Goal: Task Accomplishment & Management: Use online tool/utility

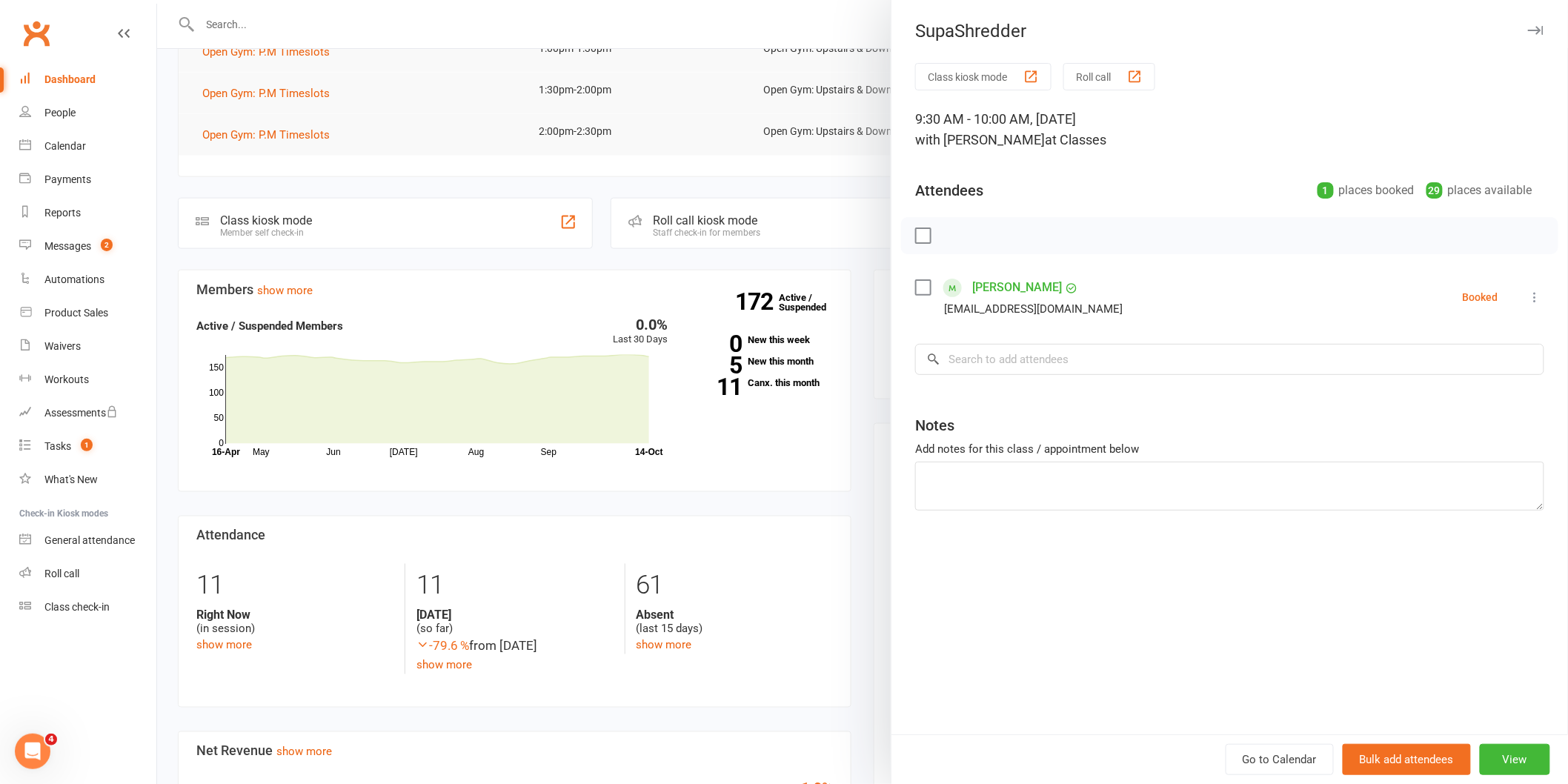
click at [277, 23] on div at bounding box center [863, 392] width 1411 height 784
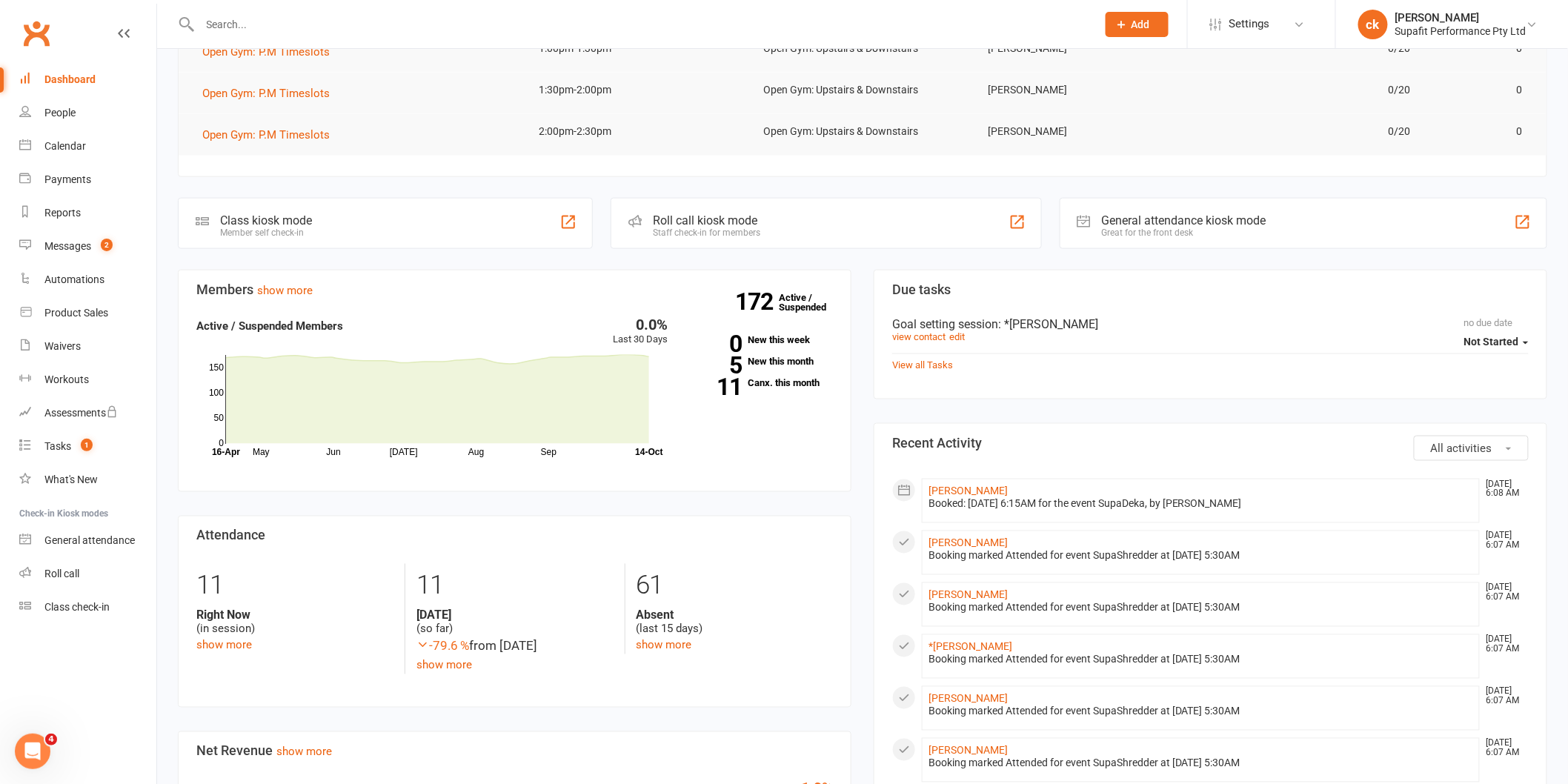
click at [254, 22] on input "text" at bounding box center [641, 24] width 890 height 21
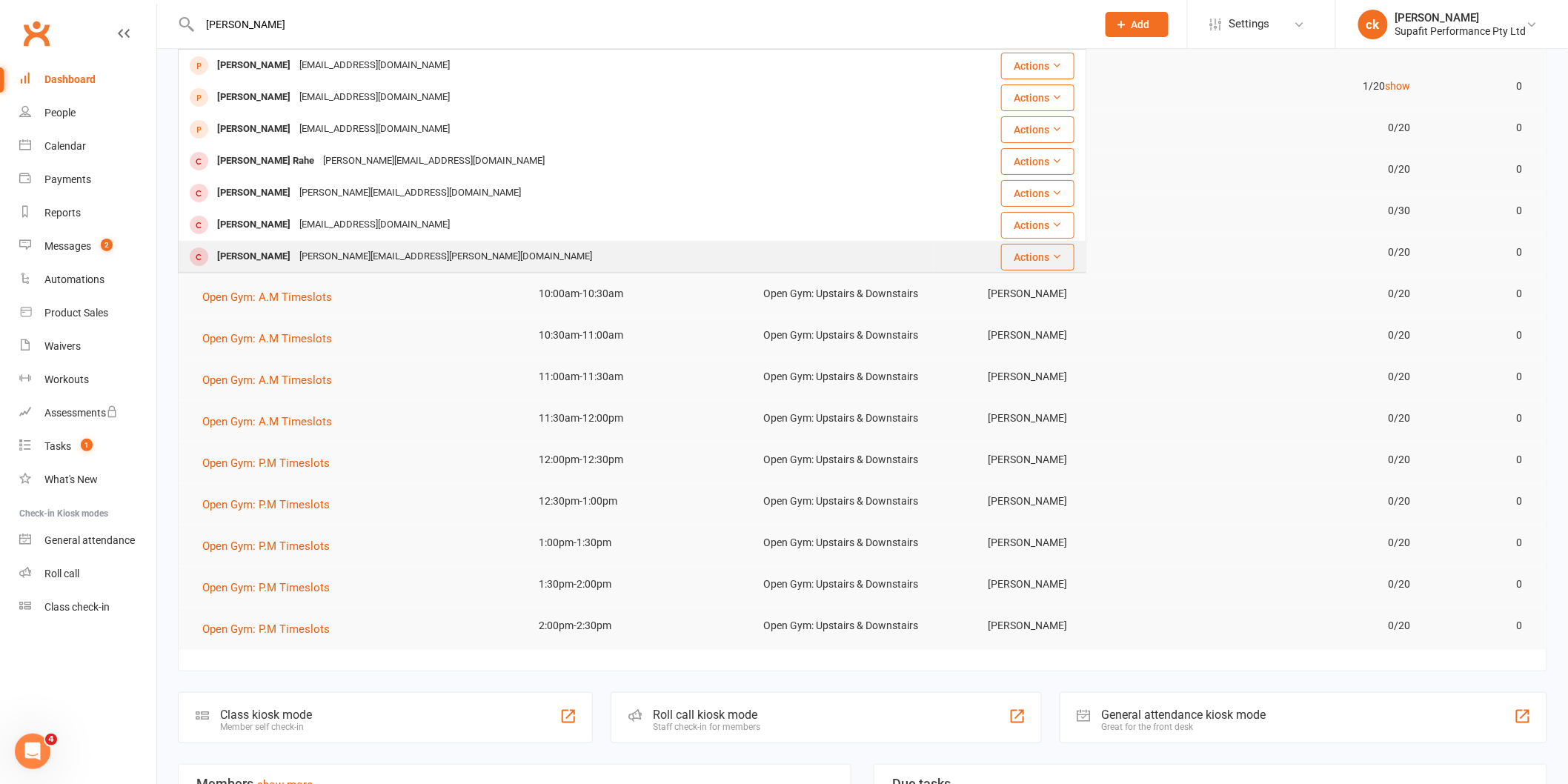
type input "sandra"
click at [476, 248] on div "Sandra Richardson sandra.richardson@bigpond.com" at bounding box center [556, 257] width 753 height 31
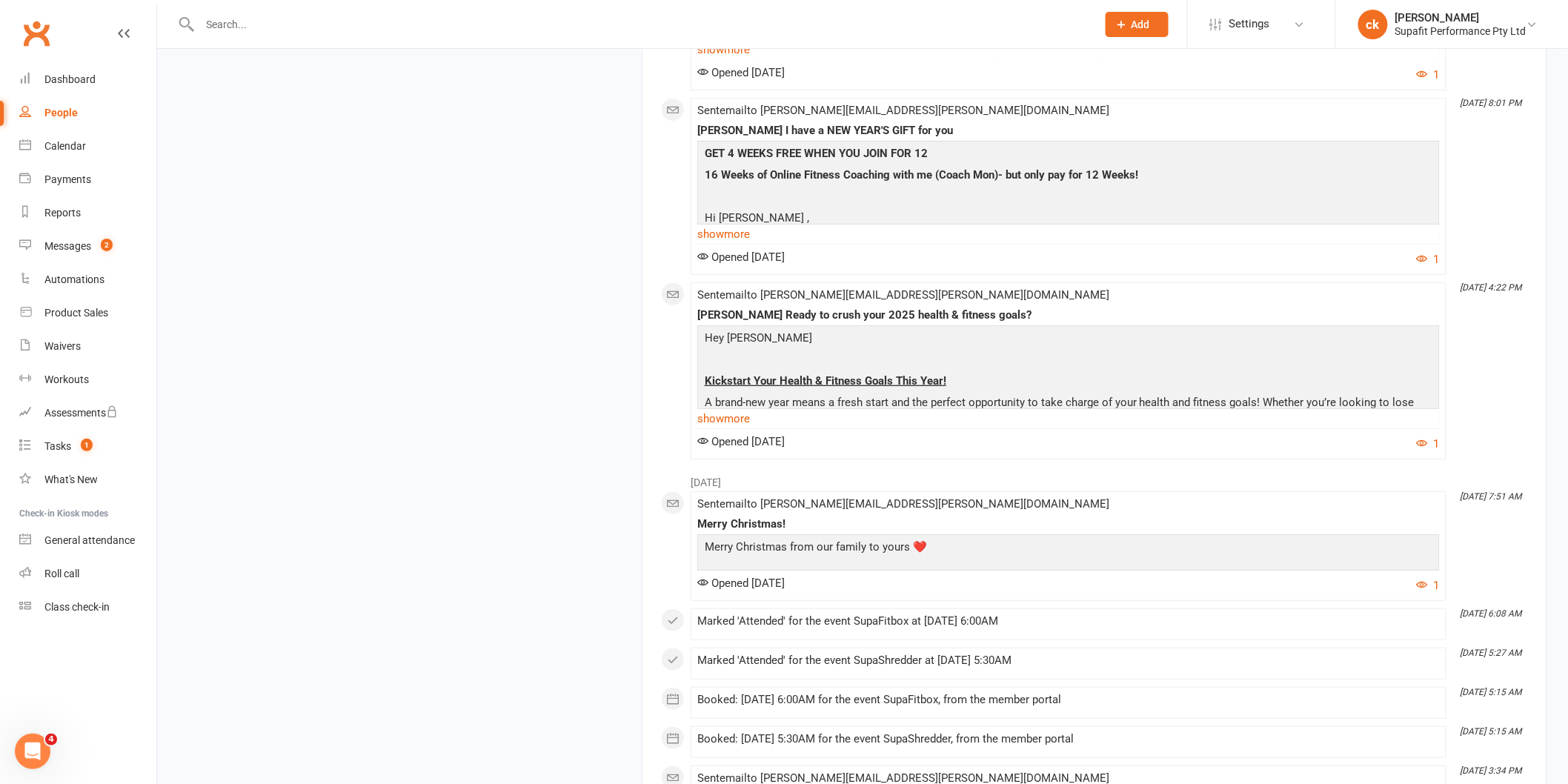
scroll to position [9636, 0]
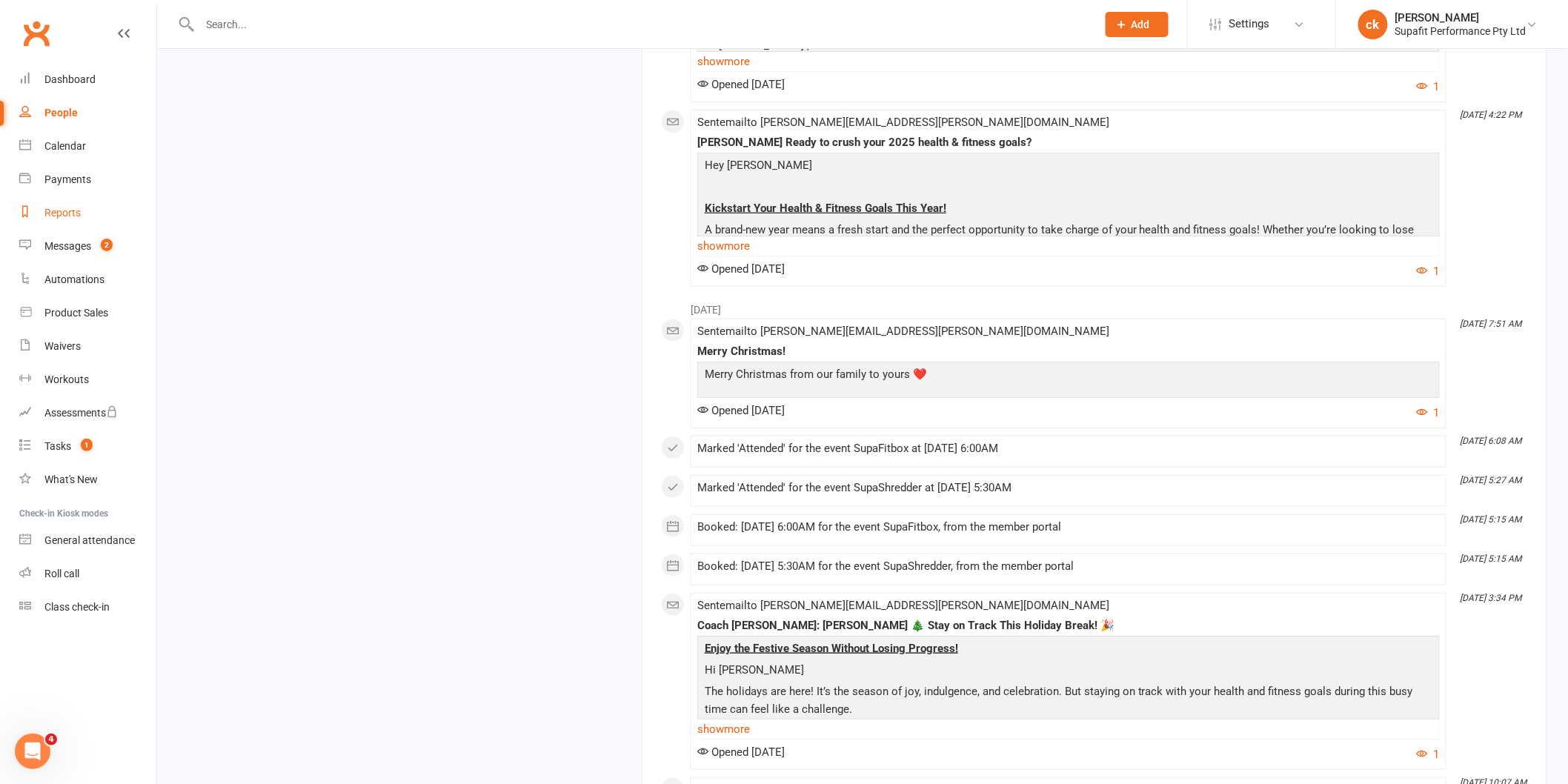
click at [66, 208] on div "Reports" at bounding box center [62, 212] width 36 height 12
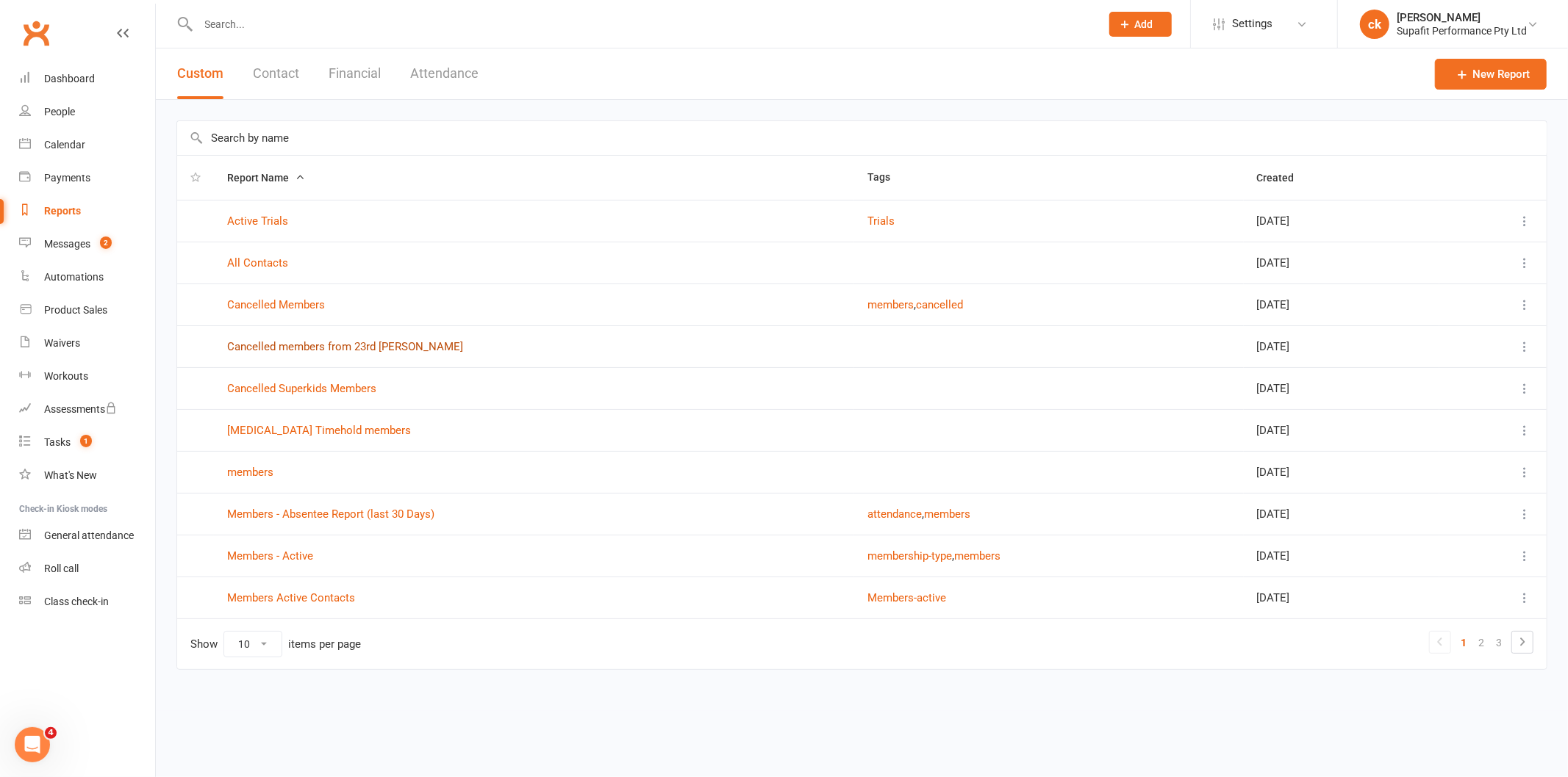
click at [337, 340] on link "Cancelled members from 23rd Marc" at bounding box center [345, 347] width 236 height 13
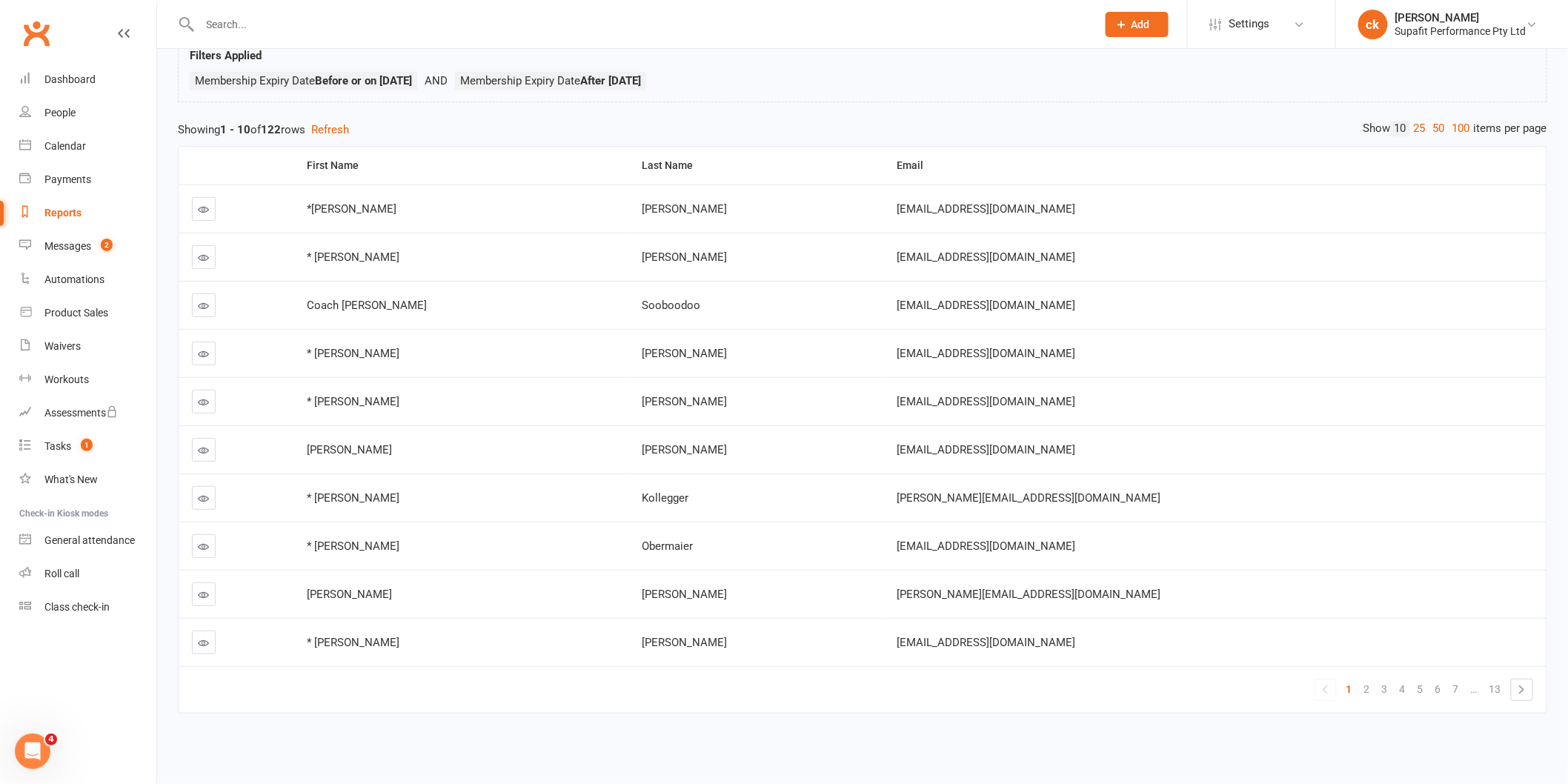
scroll to position [113, 0]
click at [1506, 679] on link "13" at bounding box center [1495, 689] width 23 height 21
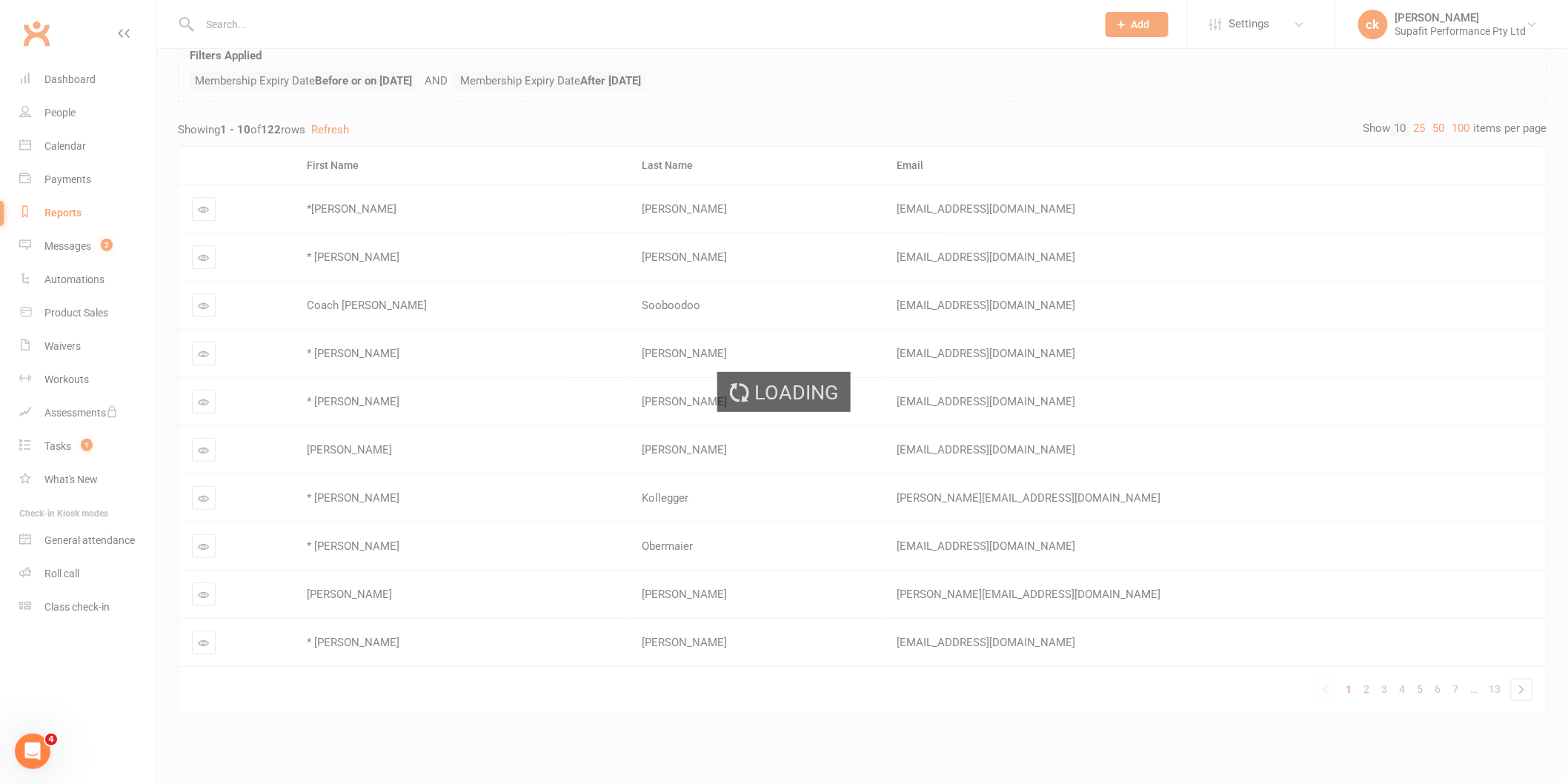
scroll to position [0, 0]
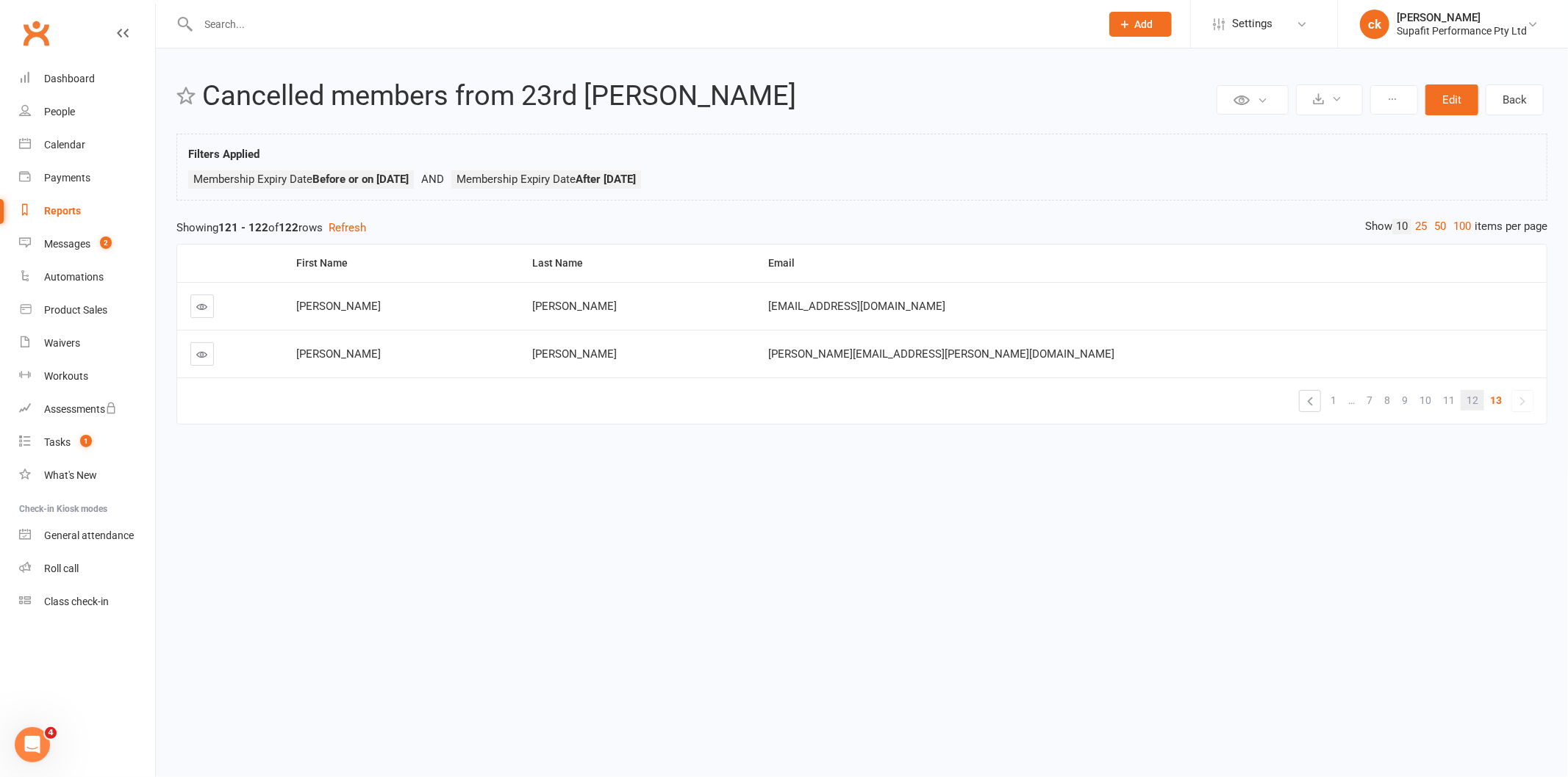
click at [1476, 405] on span "12" at bounding box center [1472, 400] width 12 height 20
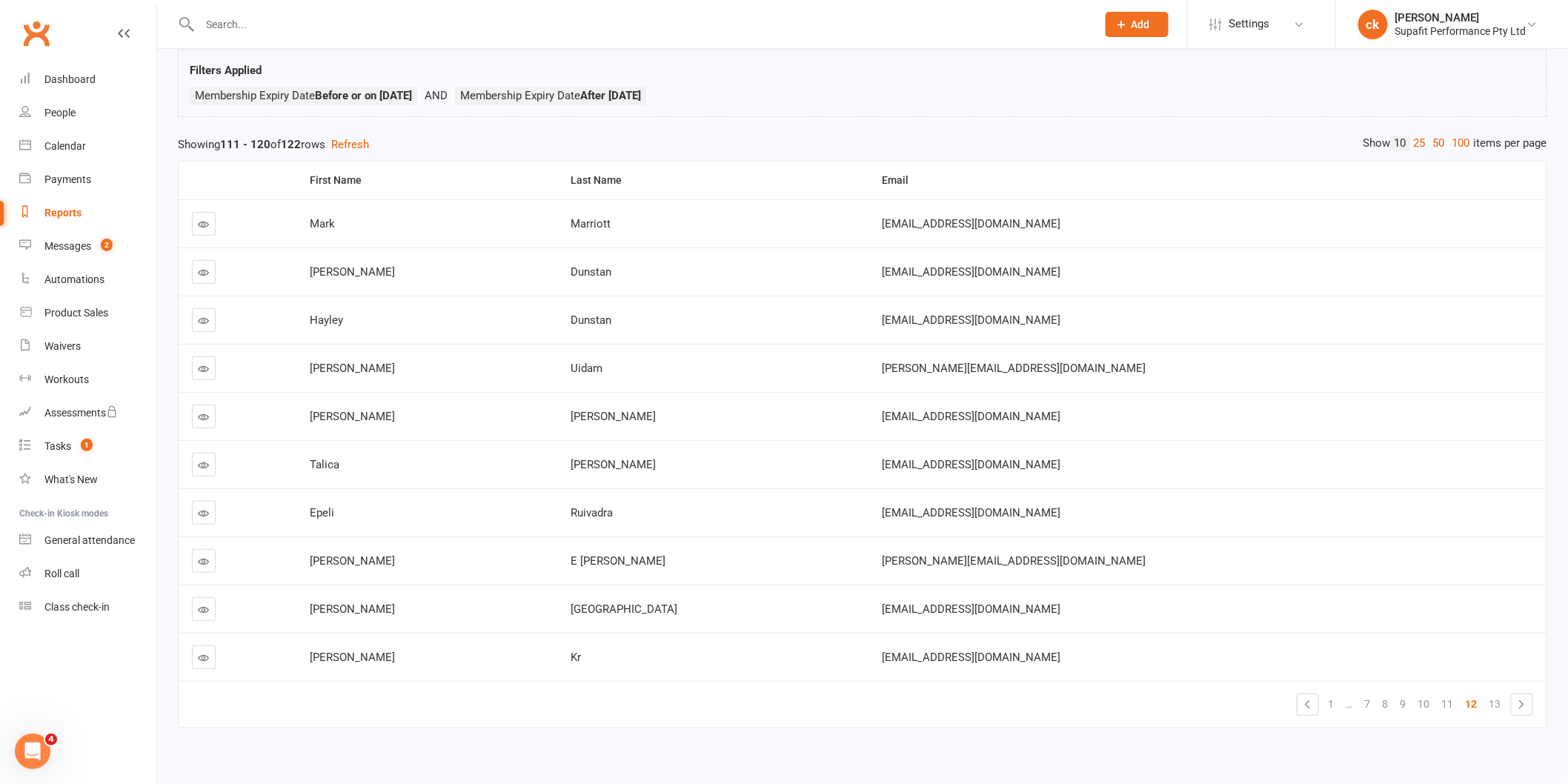
scroll to position [113, 0]
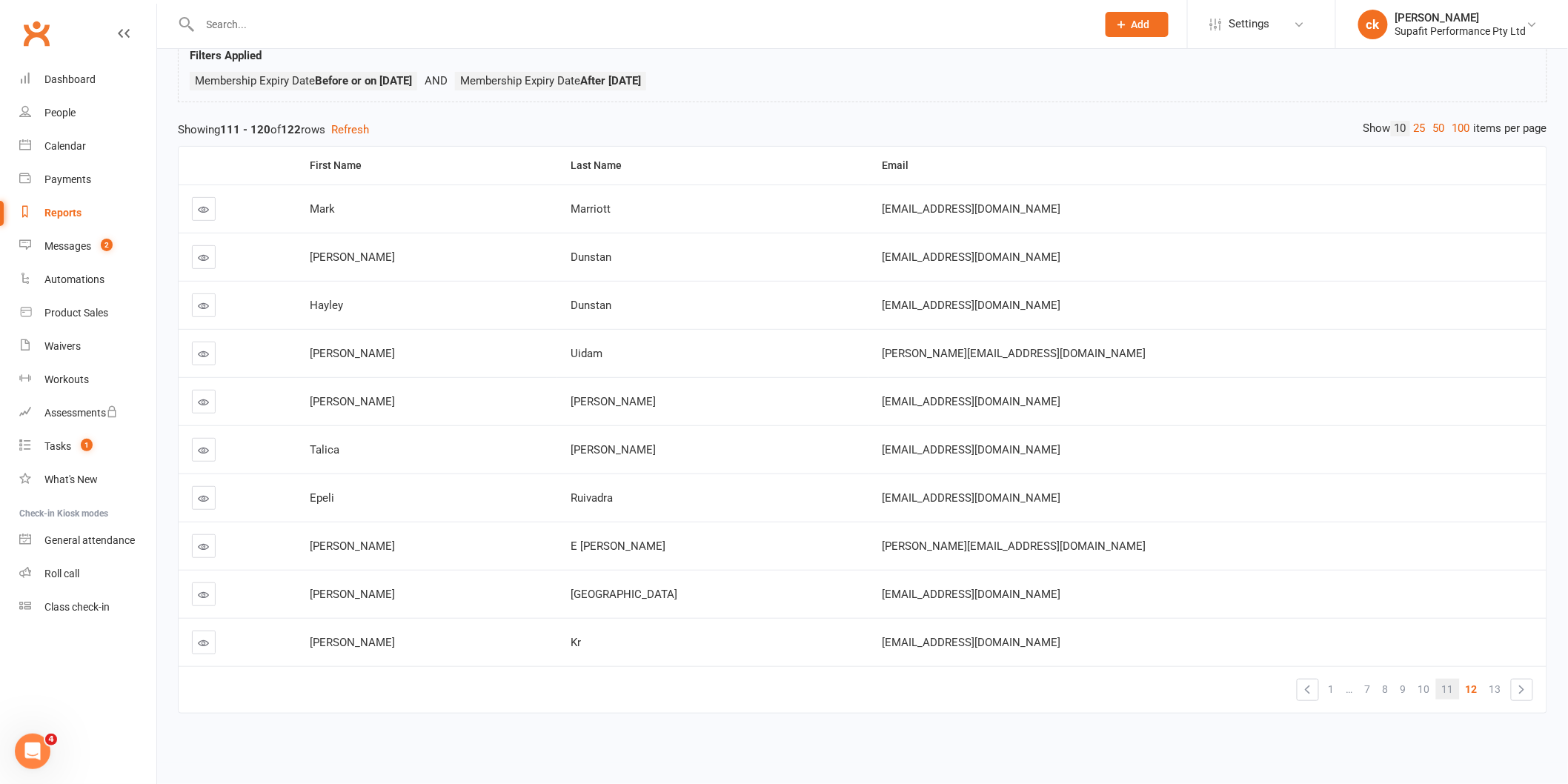
click at [1450, 679] on span "11" at bounding box center [1447, 689] width 12 height 21
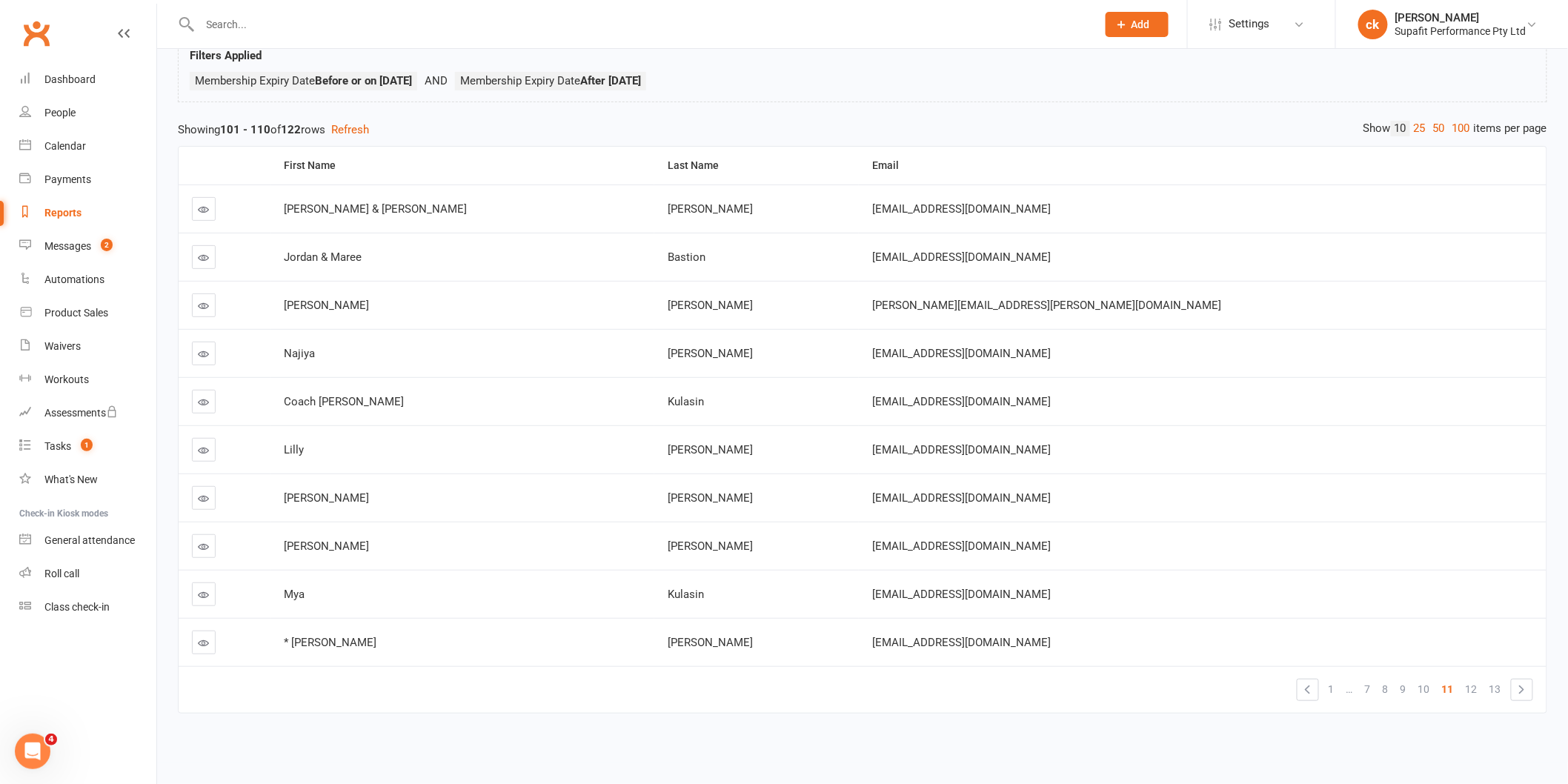
click at [74, 209] on div "Reports" at bounding box center [62, 212] width 37 height 12
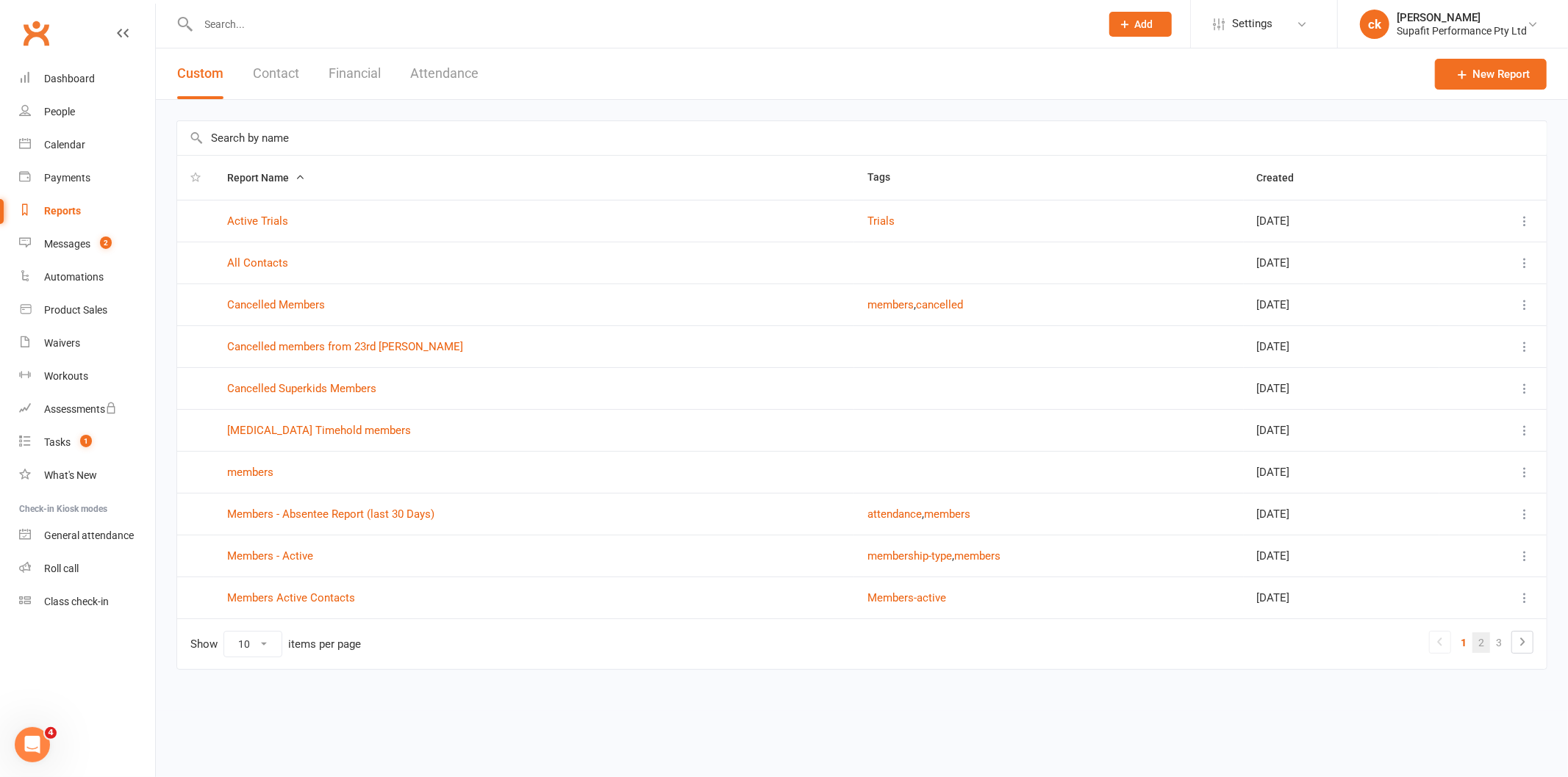
click at [1478, 644] on link "2" at bounding box center [1481, 642] width 18 height 20
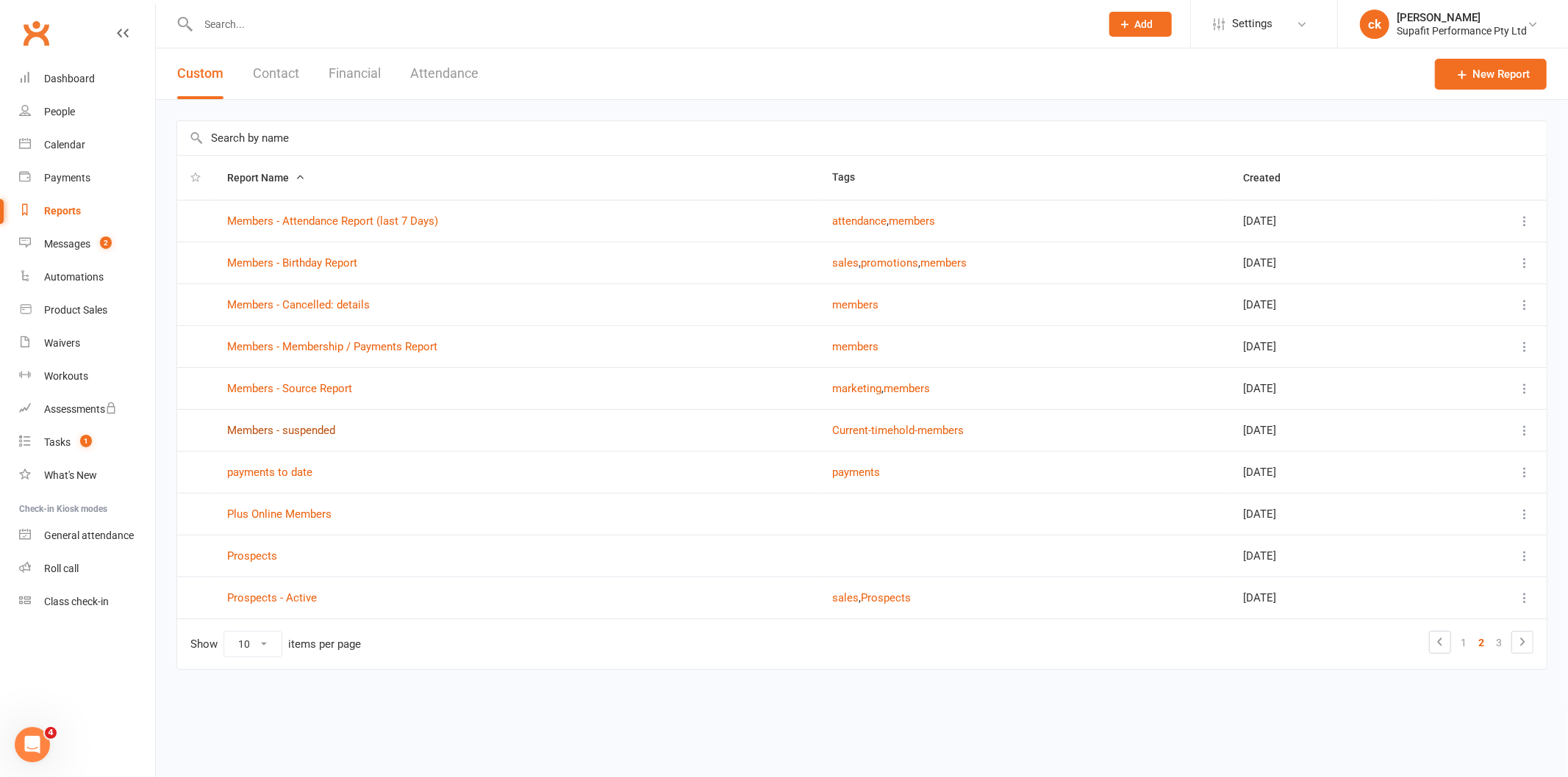
click at [246, 434] on link "Members - suspended" at bounding box center [281, 430] width 108 height 13
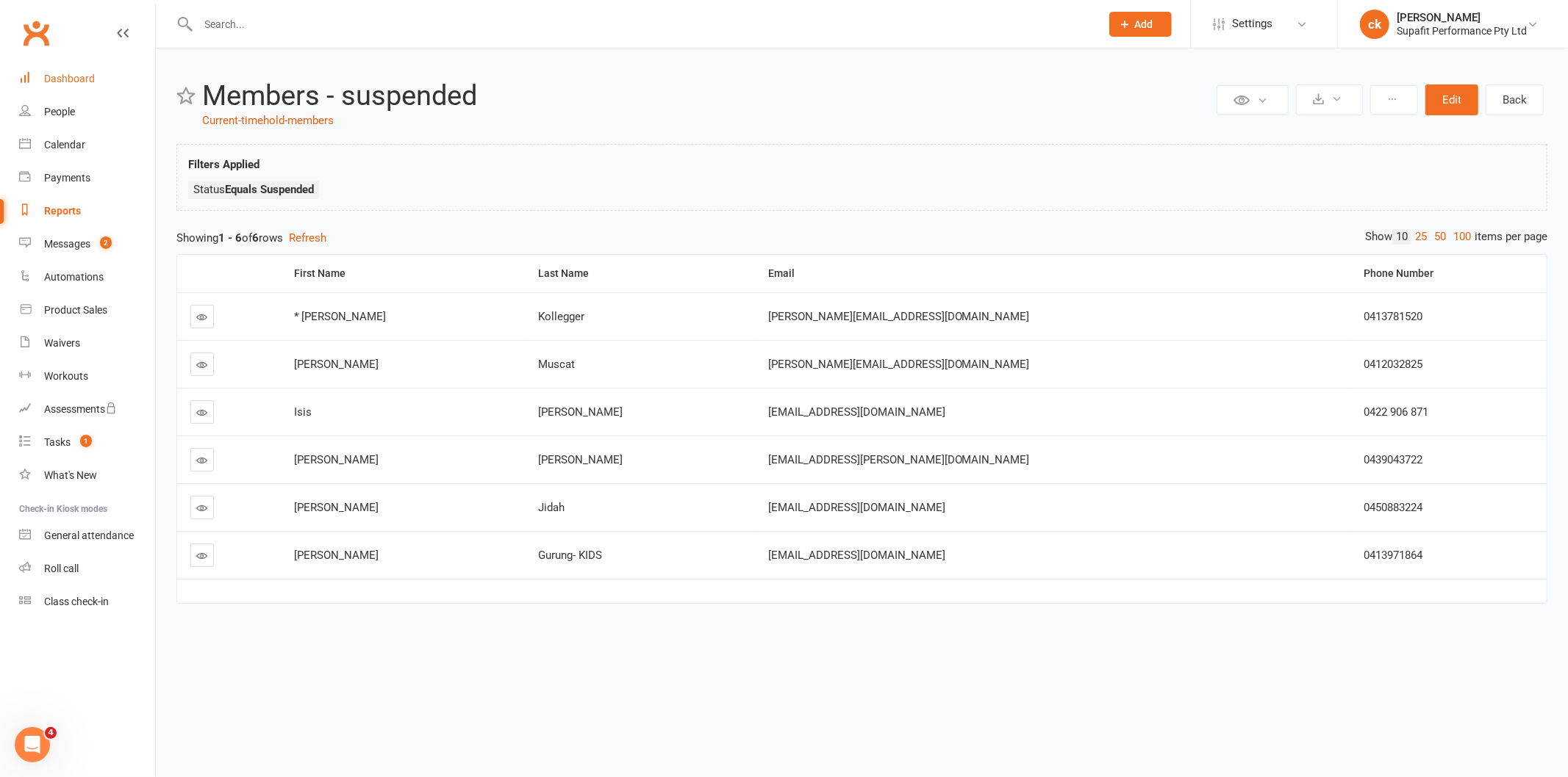
click at [74, 88] on link "Dashboard" at bounding box center [86, 78] width 136 height 33
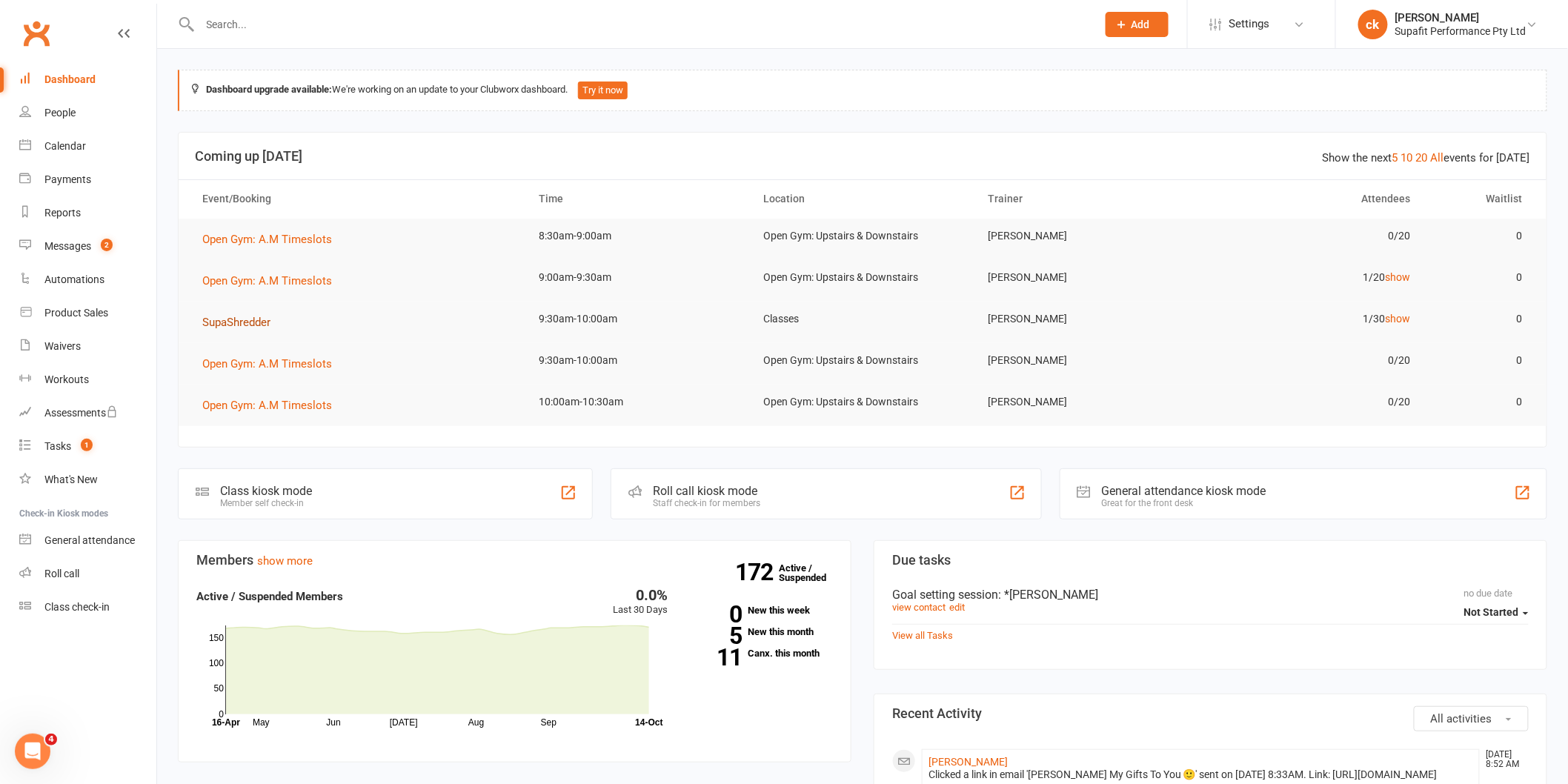
click at [228, 329] on button "SupaShredder" at bounding box center [241, 323] width 78 height 18
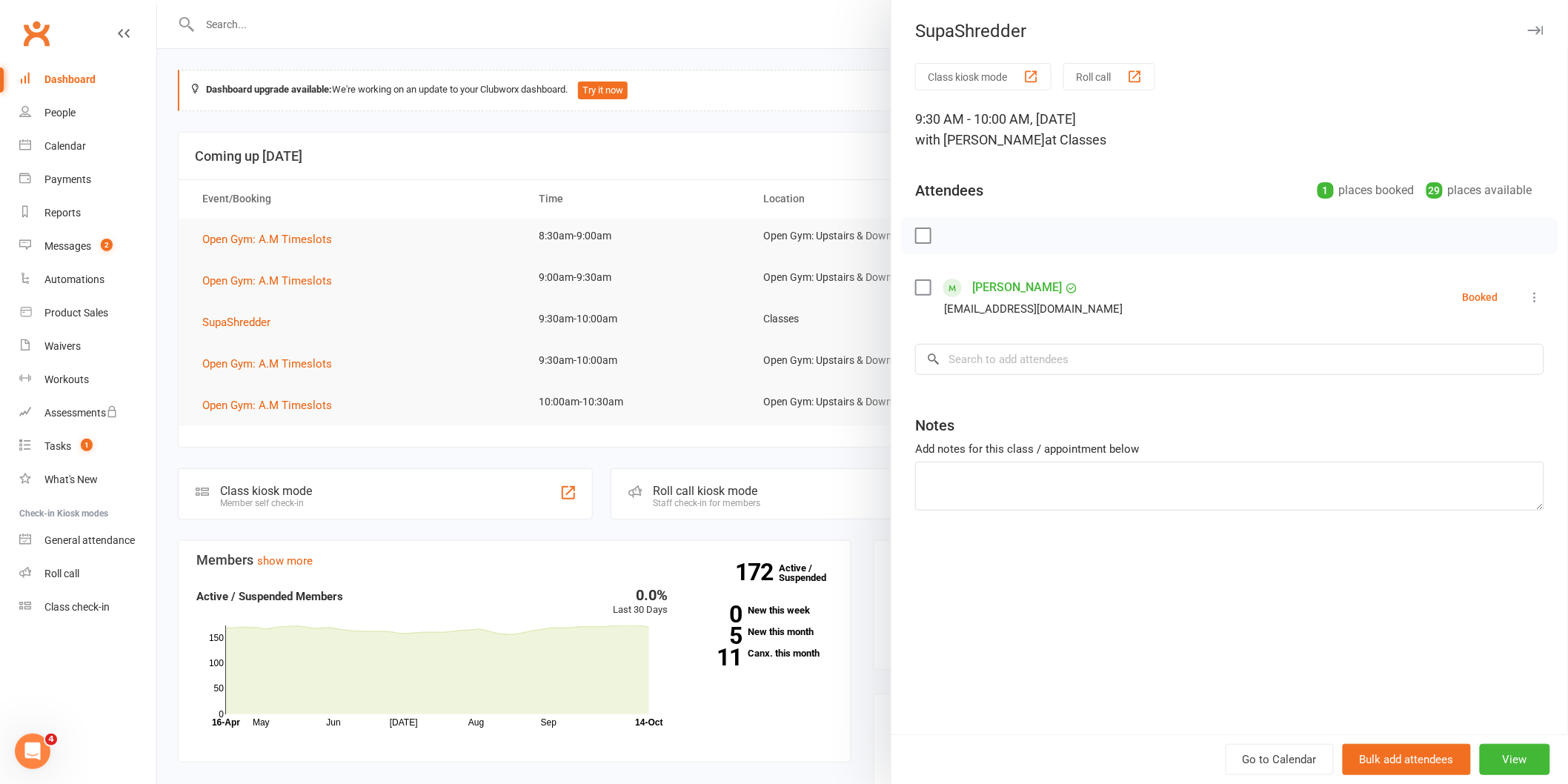
drag, startPoint x: 333, startPoint y: 322, endPoint x: 254, endPoint y: 307, distance: 80.4
click at [332, 322] on div at bounding box center [863, 392] width 1411 height 784
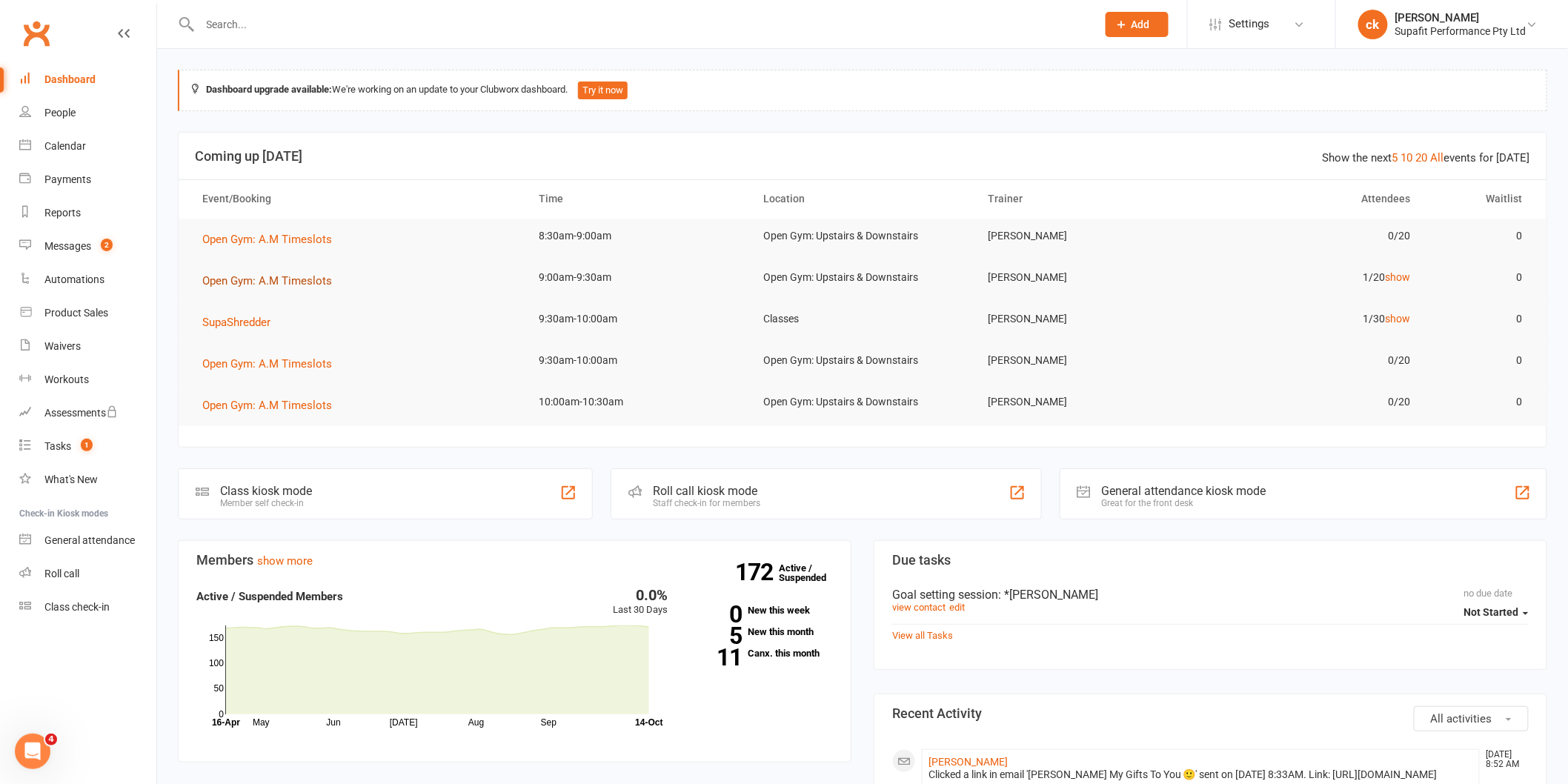
click at [226, 284] on span "Open Gym: A.M Timeslots" at bounding box center [267, 281] width 129 height 13
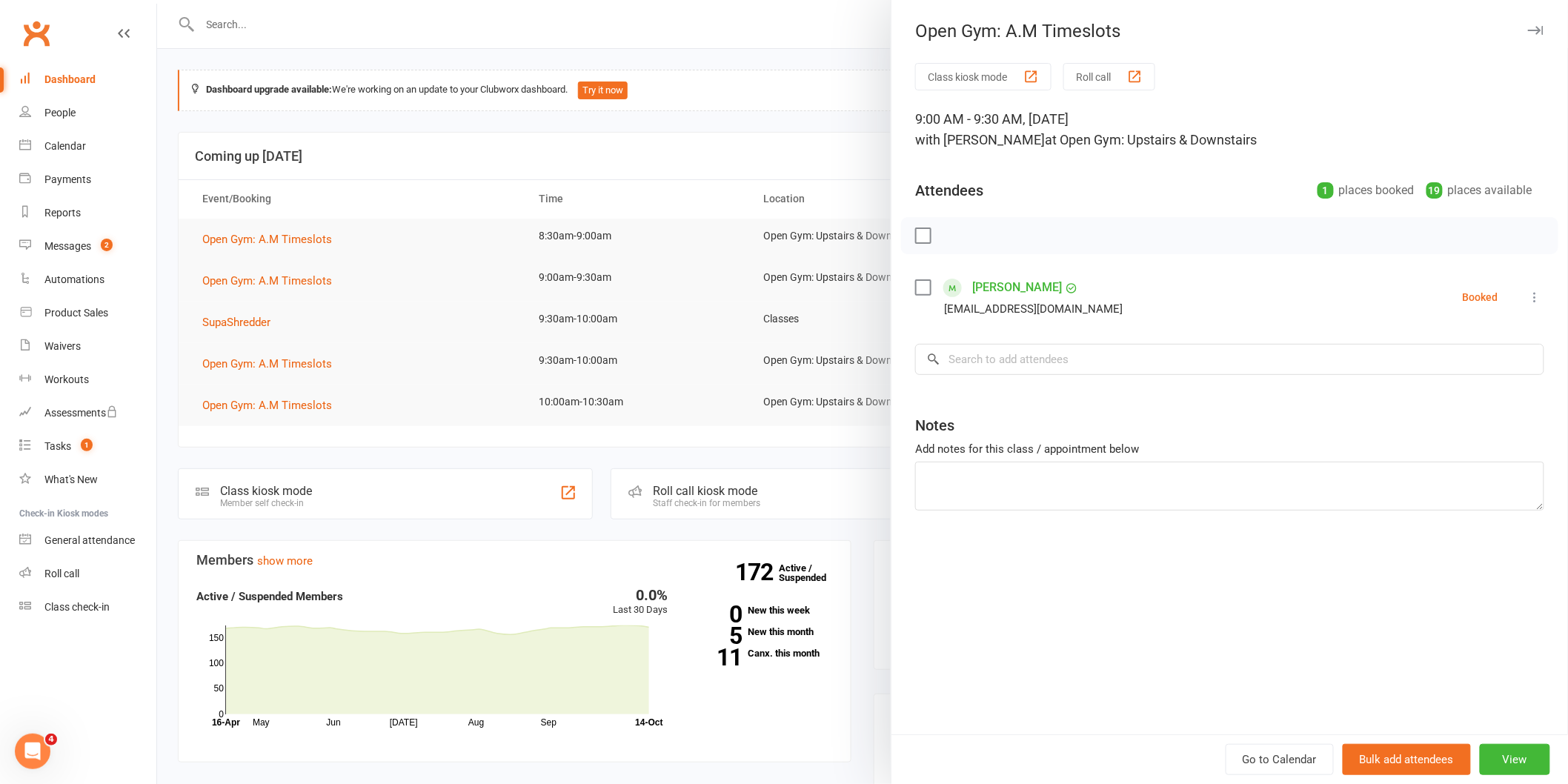
click at [915, 285] on label at bounding box center [922, 288] width 14 height 14
click at [953, 237] on icon "button" at bounding box center [955, 236] width 16 height 16
click at [744, 146] on div at bounding box center [863, 392] width 1411 height 784
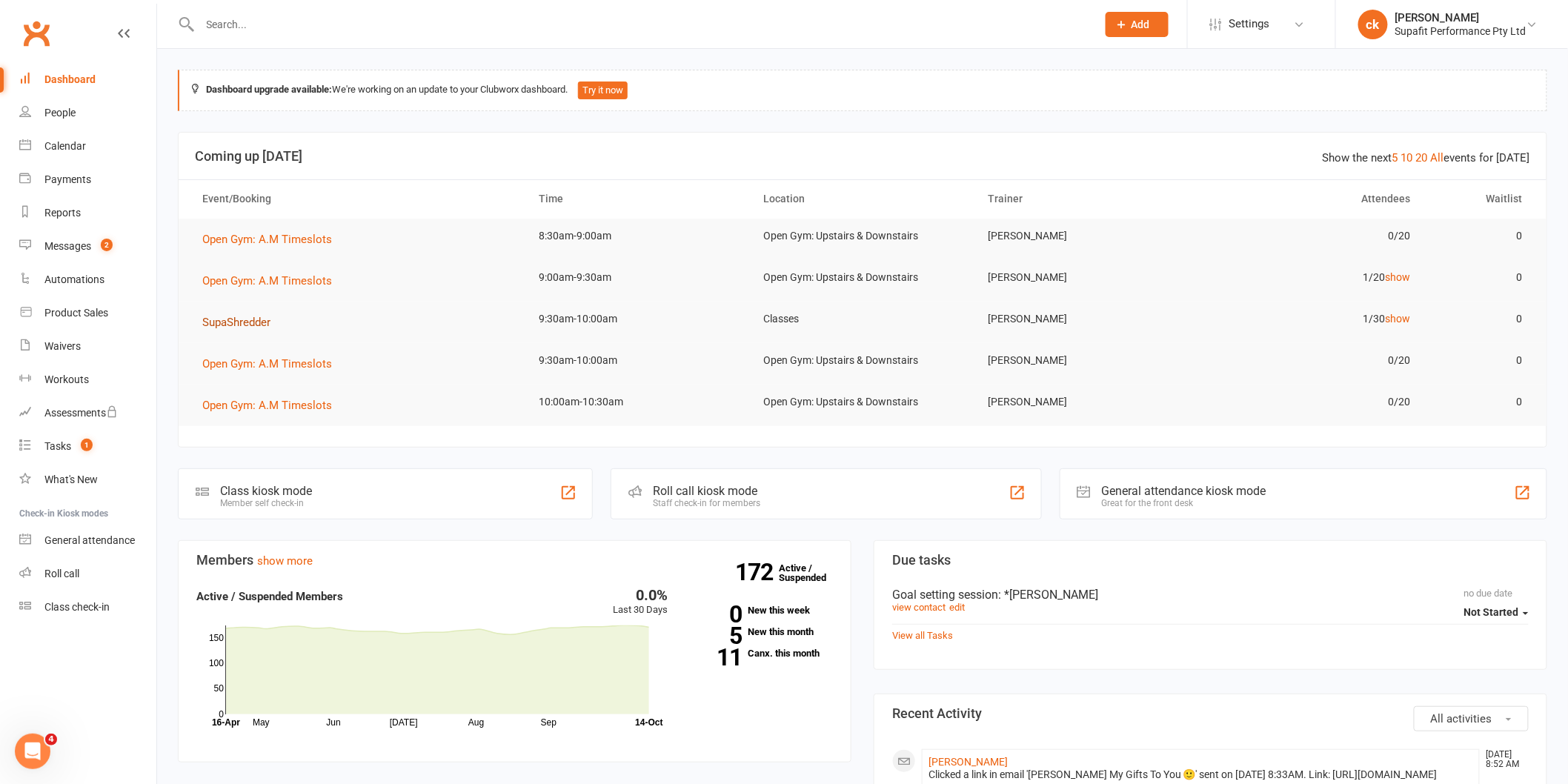
click at [233, 320] on span "SupaShredder" at bounding box center [236, 322] width 68 height 13
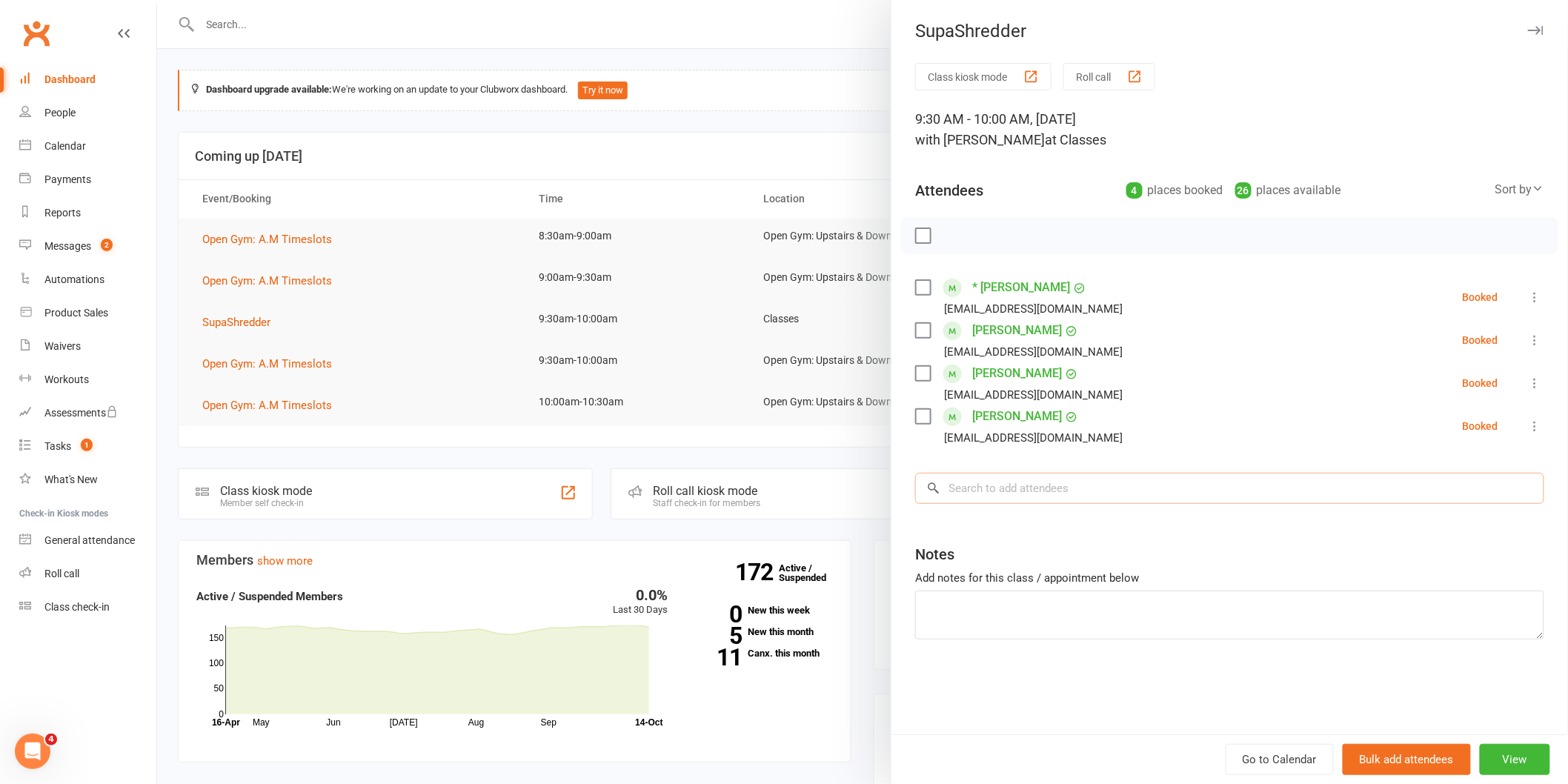
click at [1094, 486] on input "search" at bounding box center [1229, 488] width 629 height 31
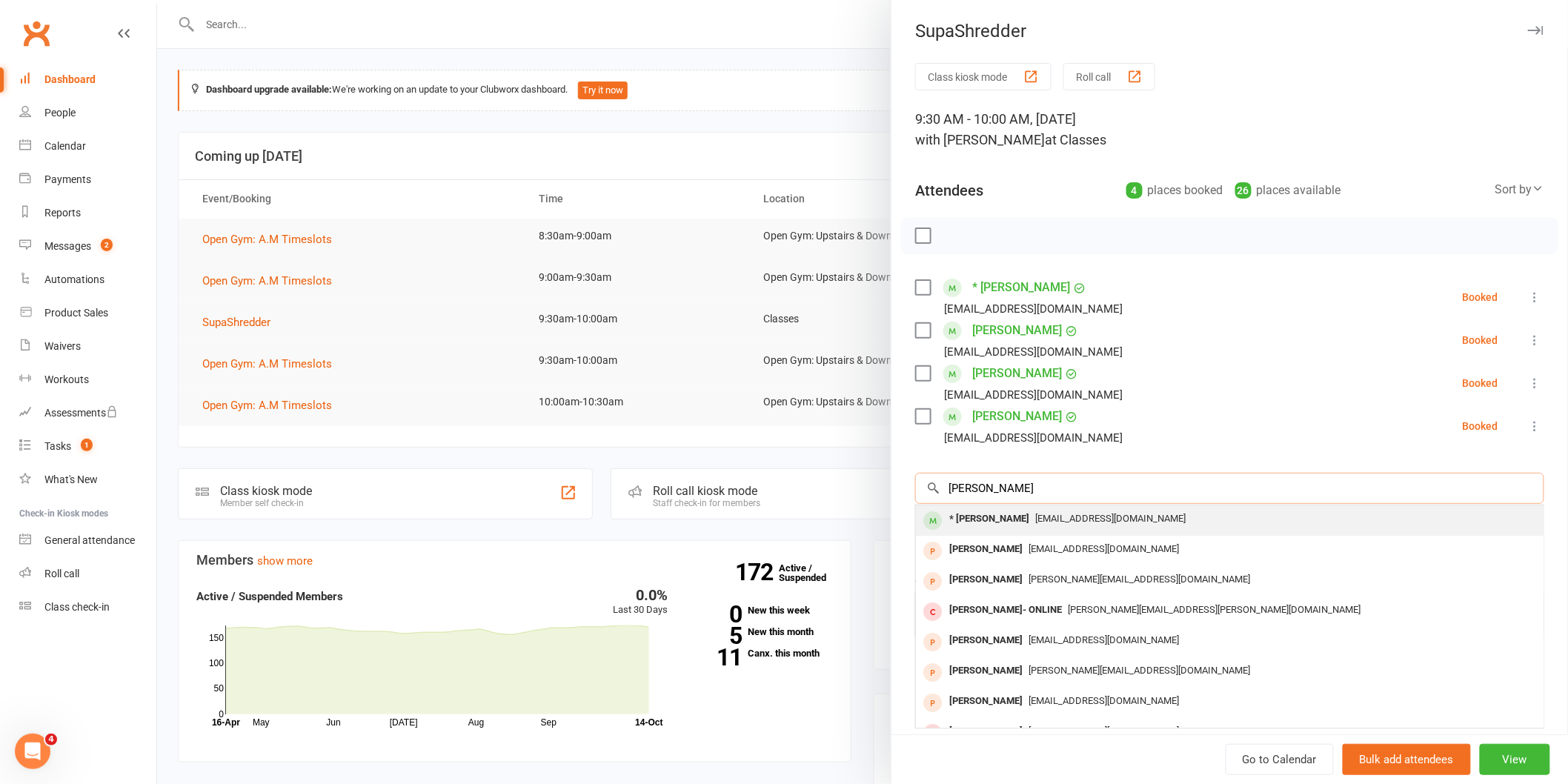
type input "sonia"
click at [980, 513] on div "* [PERSON_NAME]" at bounding box center [989, 520] width 92 height 22
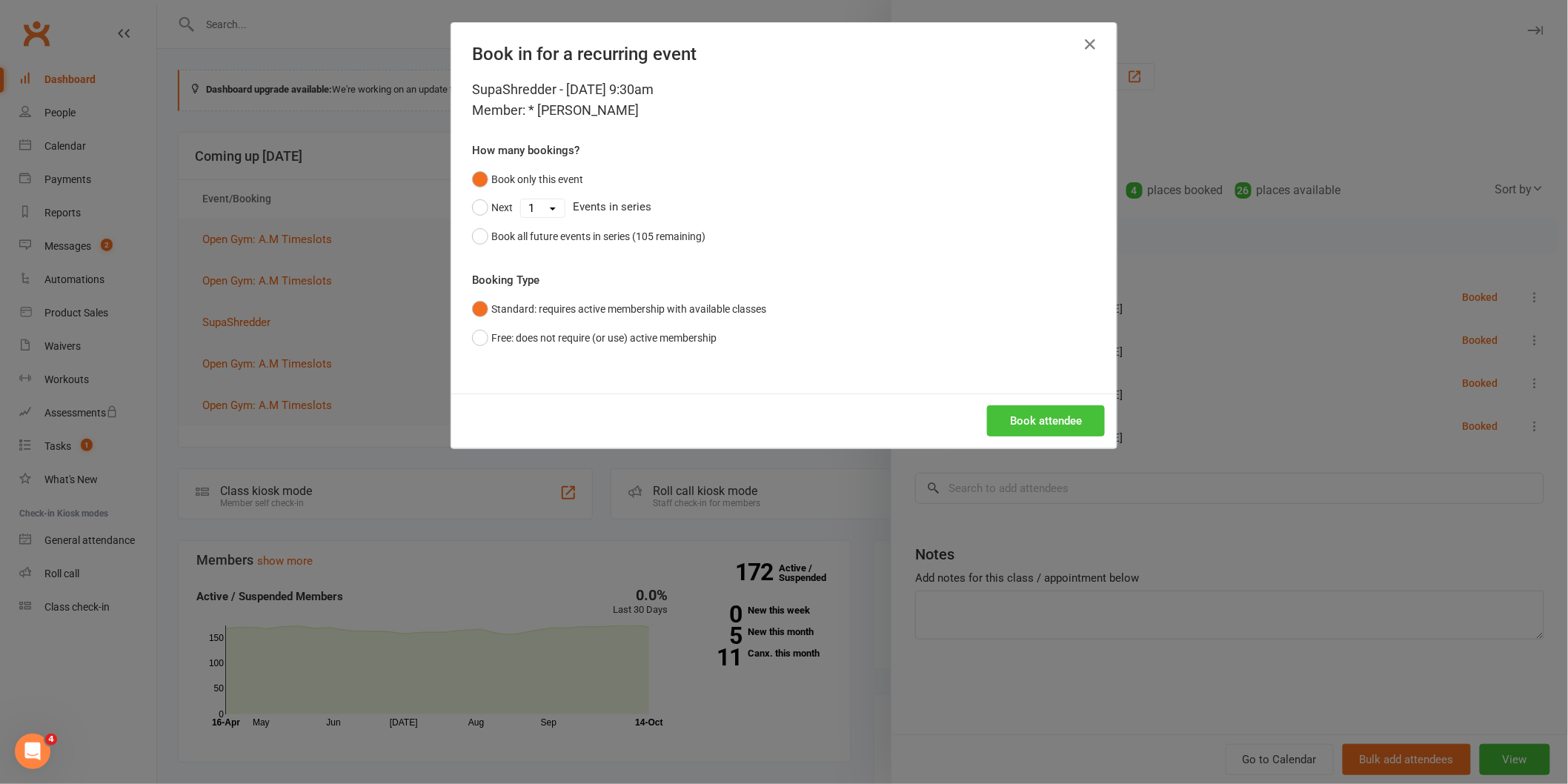
click at [1021, 432] on button "Book attendee" at bounding box center [1045, 421] width 118 height 31
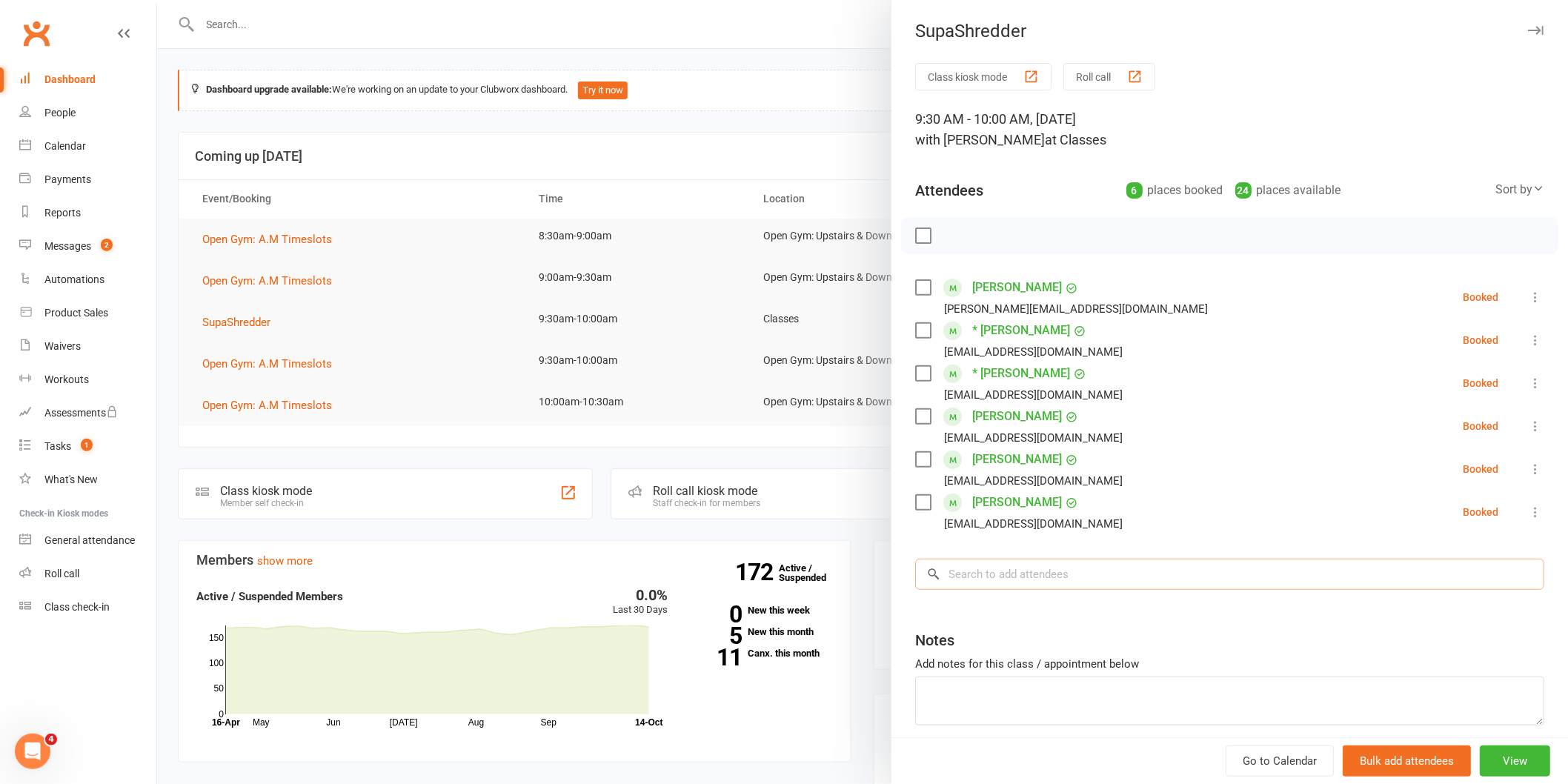
drag, startPoint x: 1027, startPoint y: 574, endPoint x: 1064, endPoint y: 566, distance: 37.9
click at [1028, 573] on input "search" at bounding box center [1229, 575] width 629 height 31
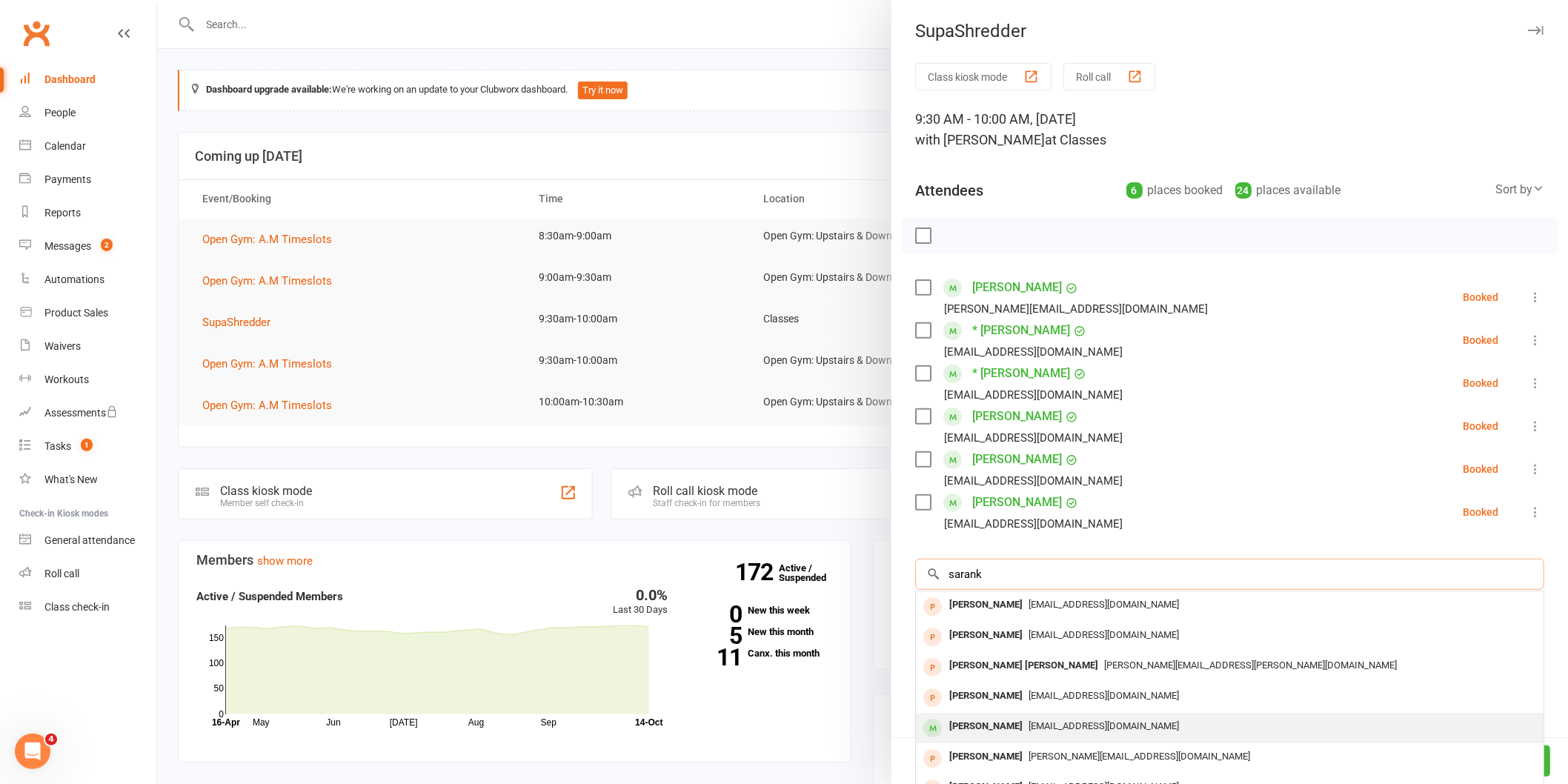
type input "sarank"
click at [988, 725] on div "Sarankan Suresh-Kumar" at bounding box center [986, 726] width 85 height 22
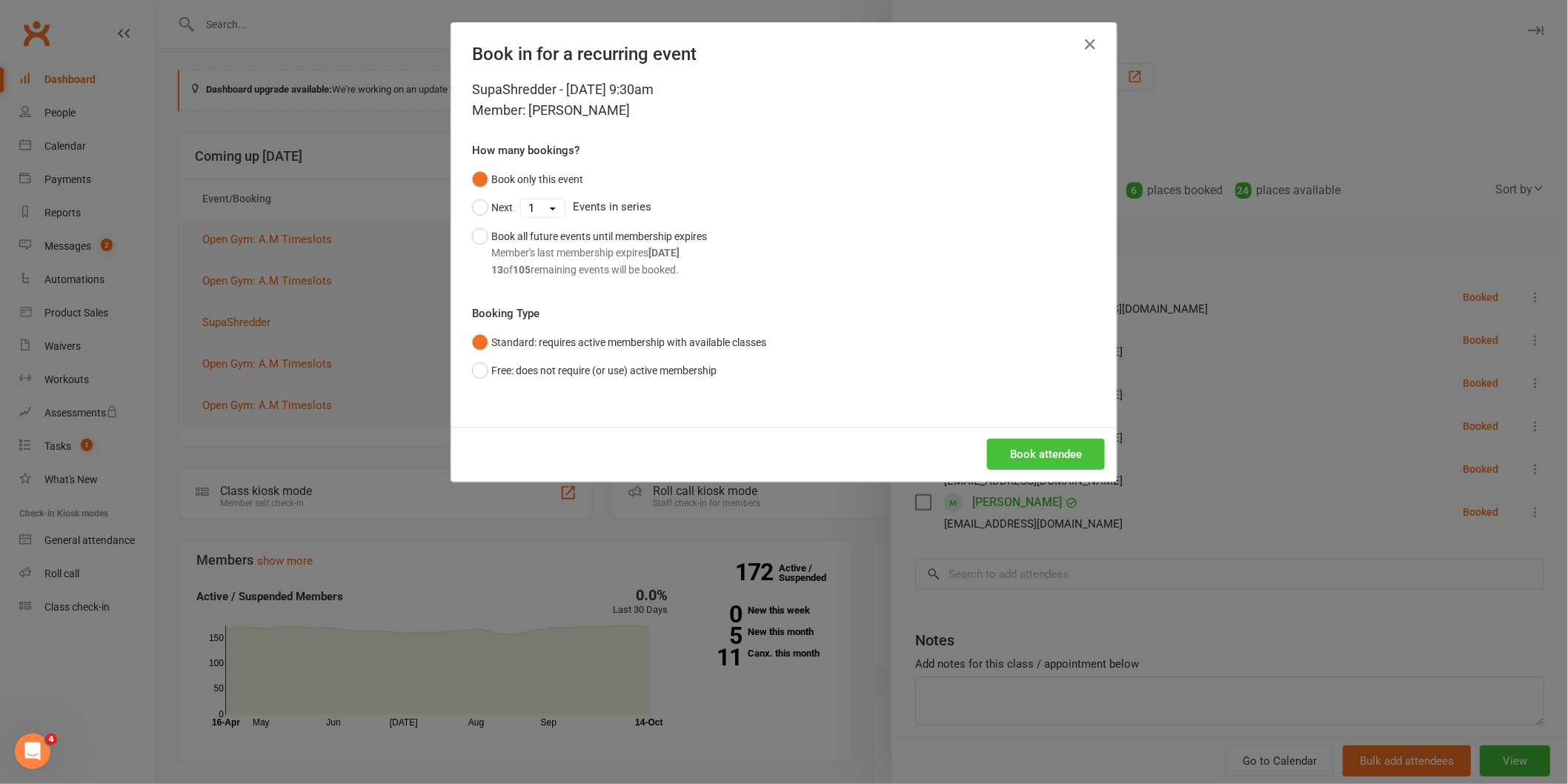
click at [1009, 441] on button "Book attendee" at bounding box center [1045, 454] width 118 height 31
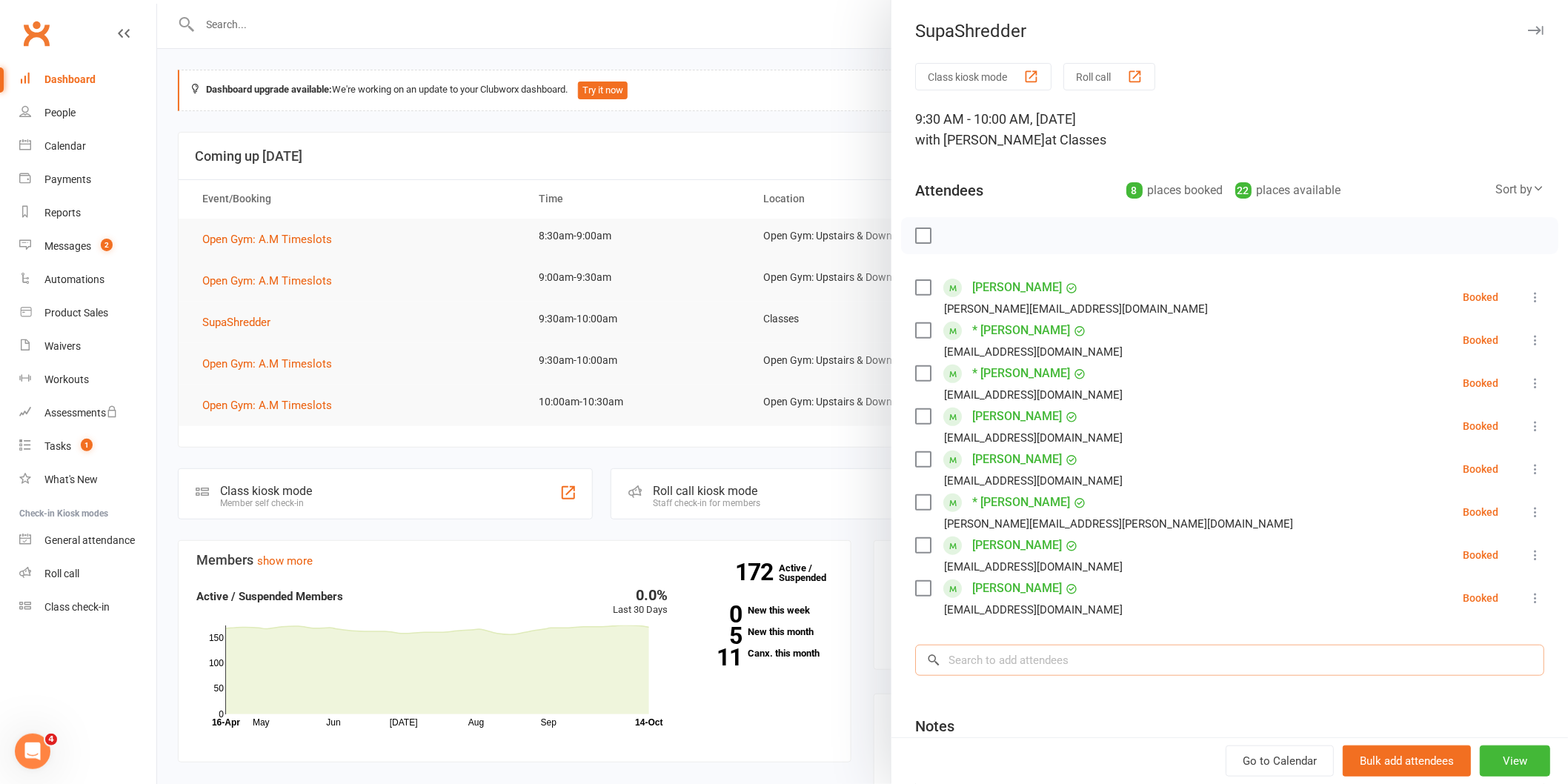
click at [1044, 665] on input "search" at bounding box center [1229, 660] width 629 height 31
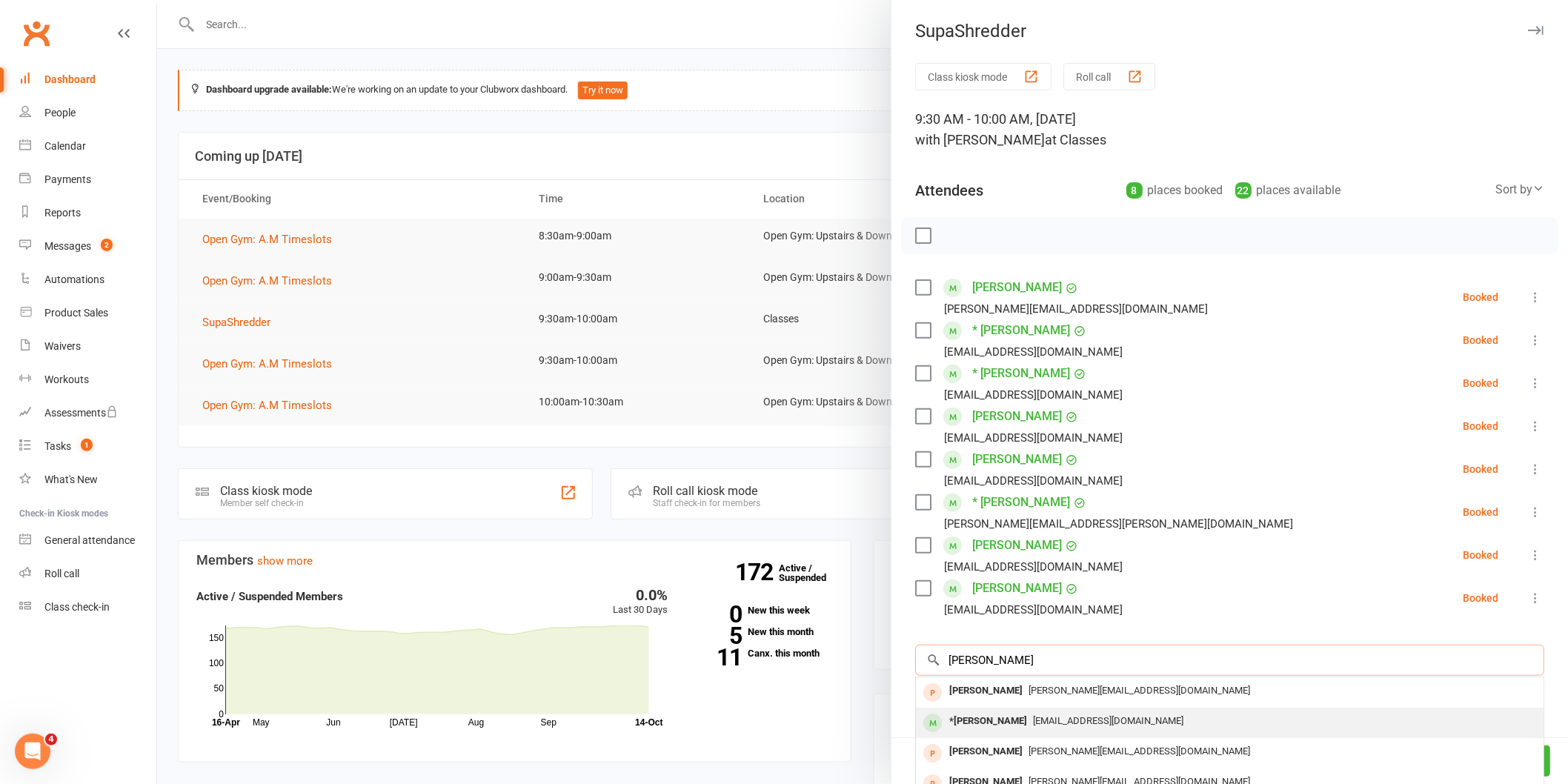
type input "lara"
click at [1066, 715] on div "laraforan@gmail.com" at bounding box center [1229, 722] width 616 height 22
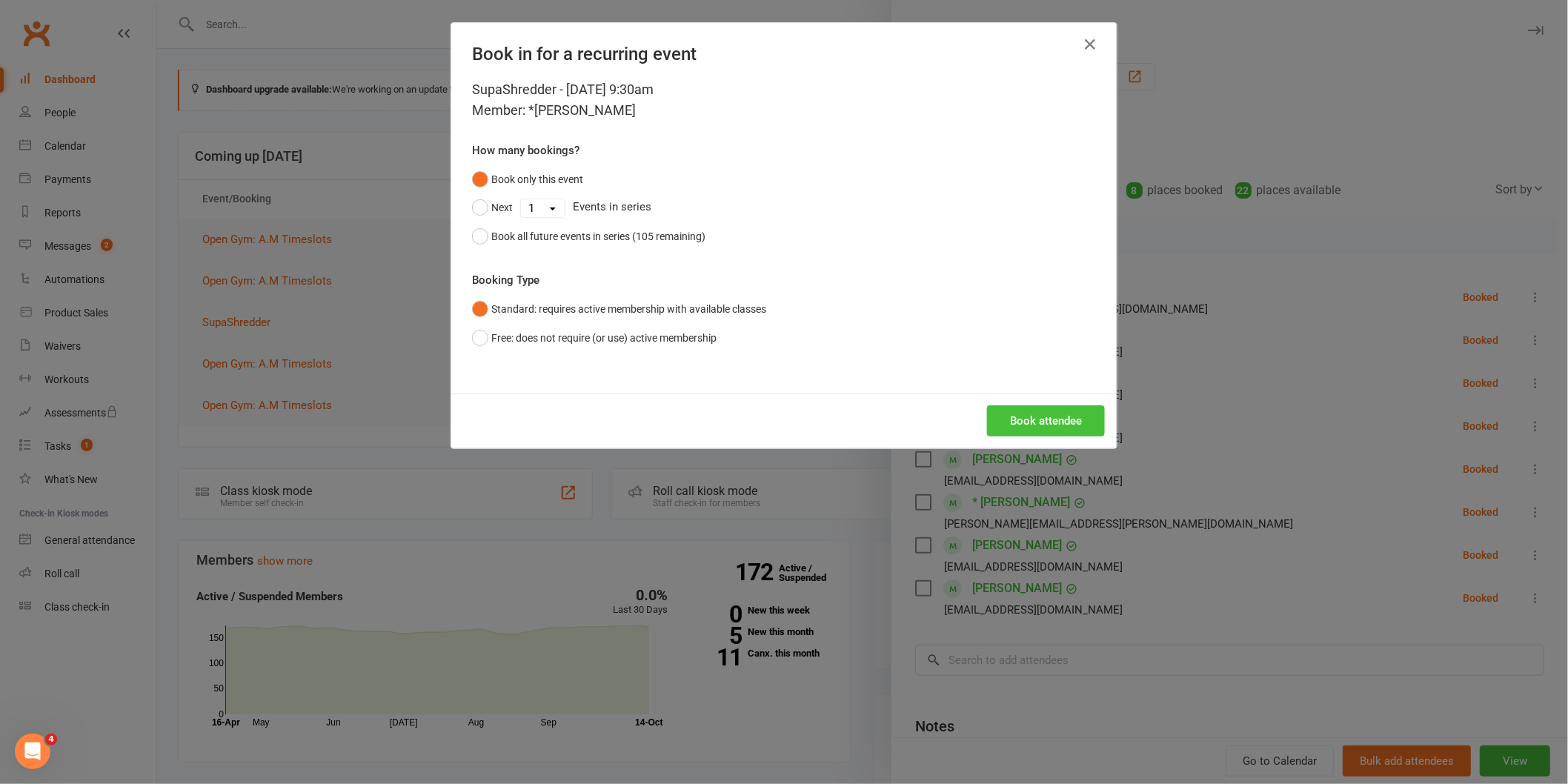
click at [1028, 423] on button "Book attendee" at bounding box center [1045, 421] width 118 height 31
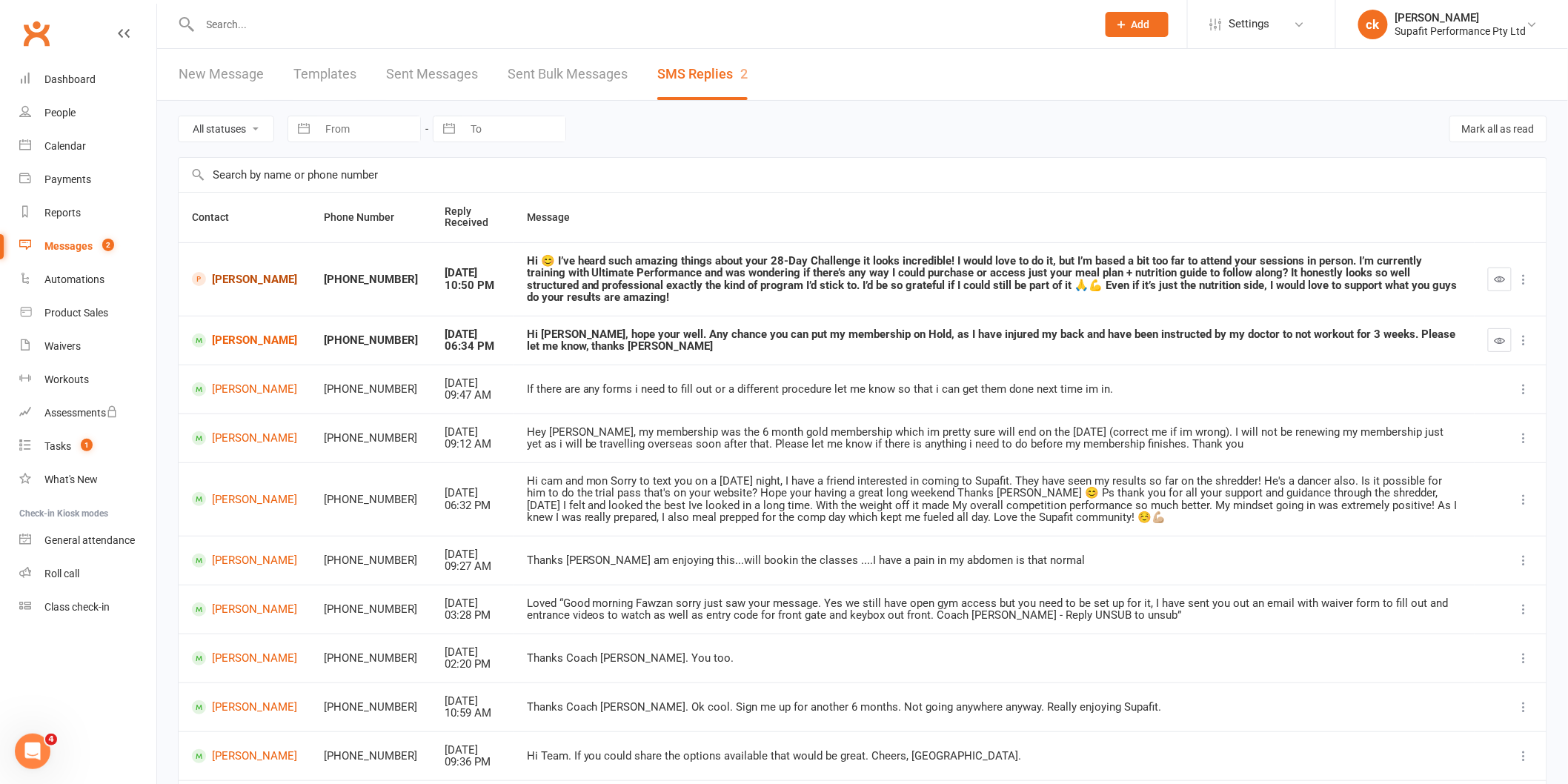
click at [238, 272] on link "[PERSON_NAME]" at bounding box center [244, 280] width 105 height 14
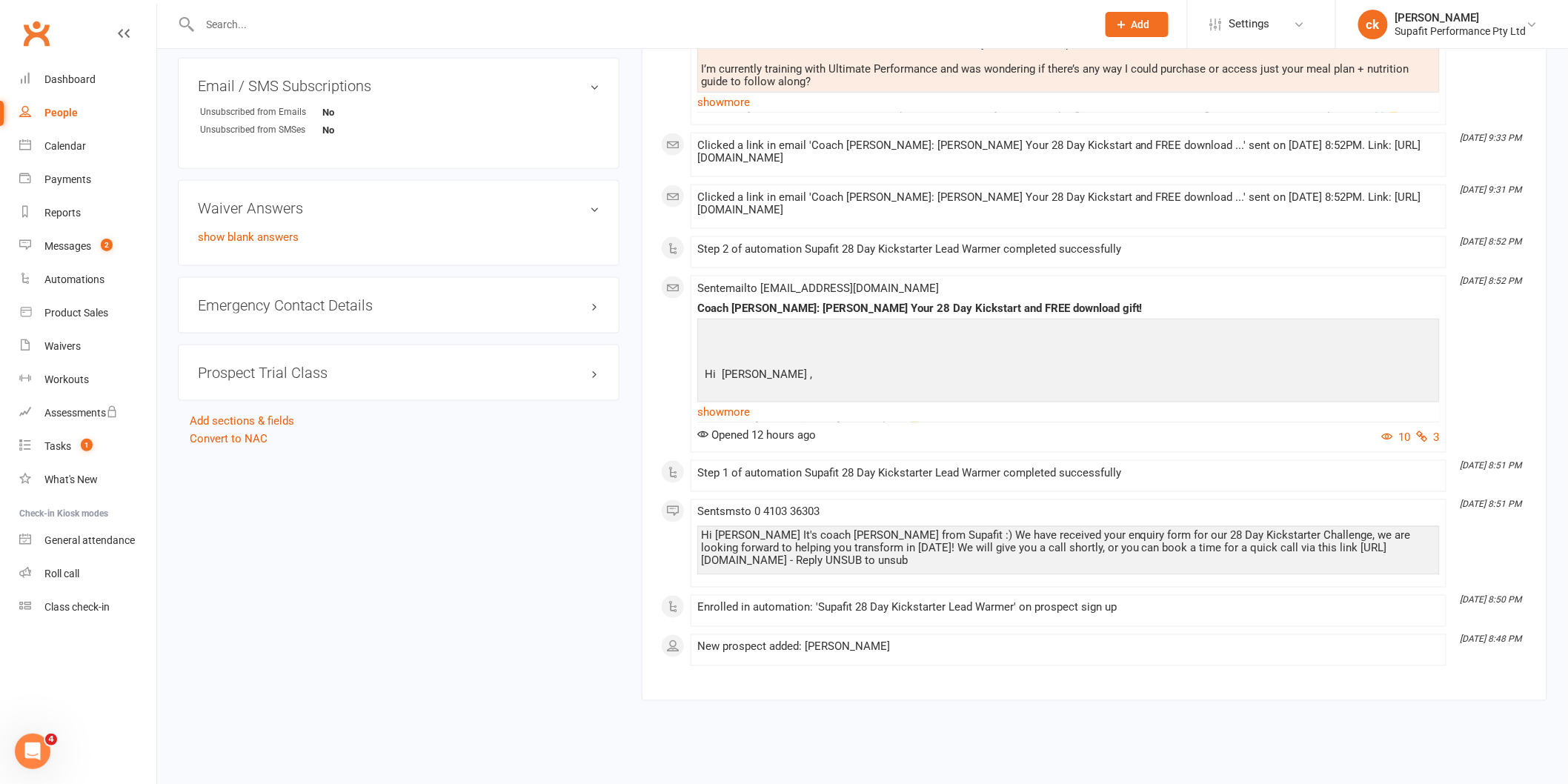
scroll to position [706, 0]
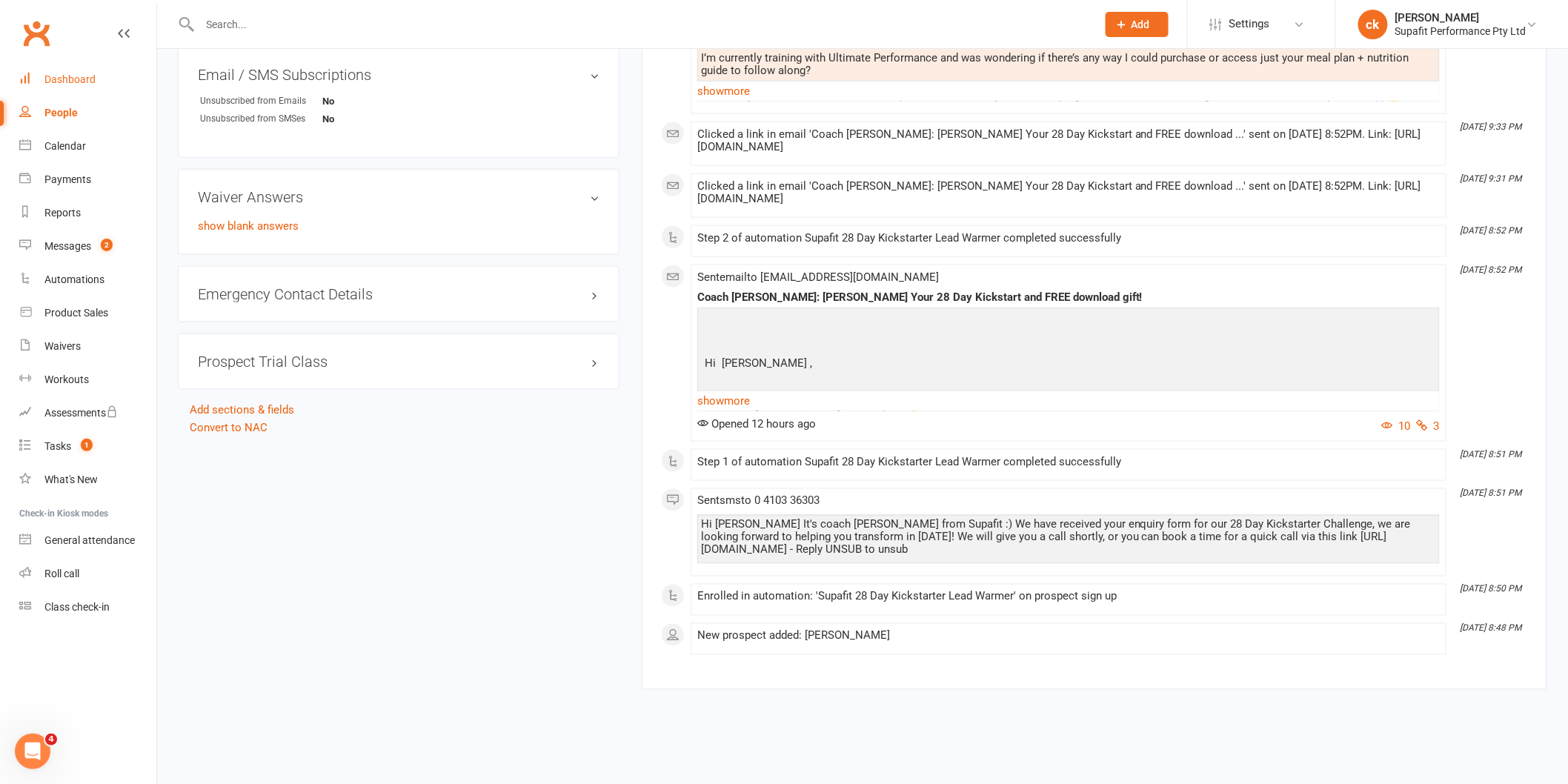
click at [66, 85] on div "Dashboard" at bounding box center [69, 79] width 51 height 12
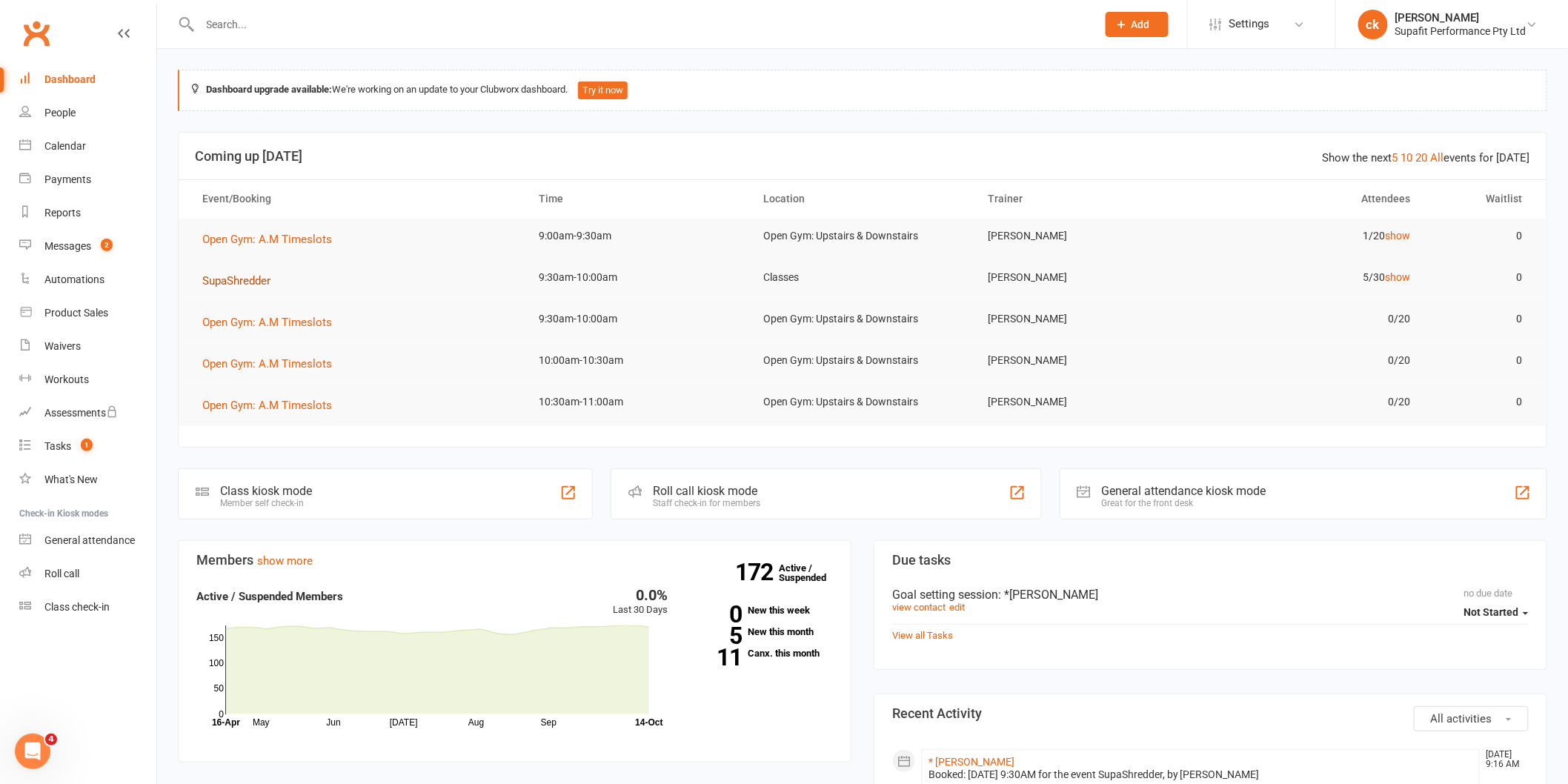
click at [235, 274] on span "SupaShredder" at bounding box center [236, 281] width 68 height 13
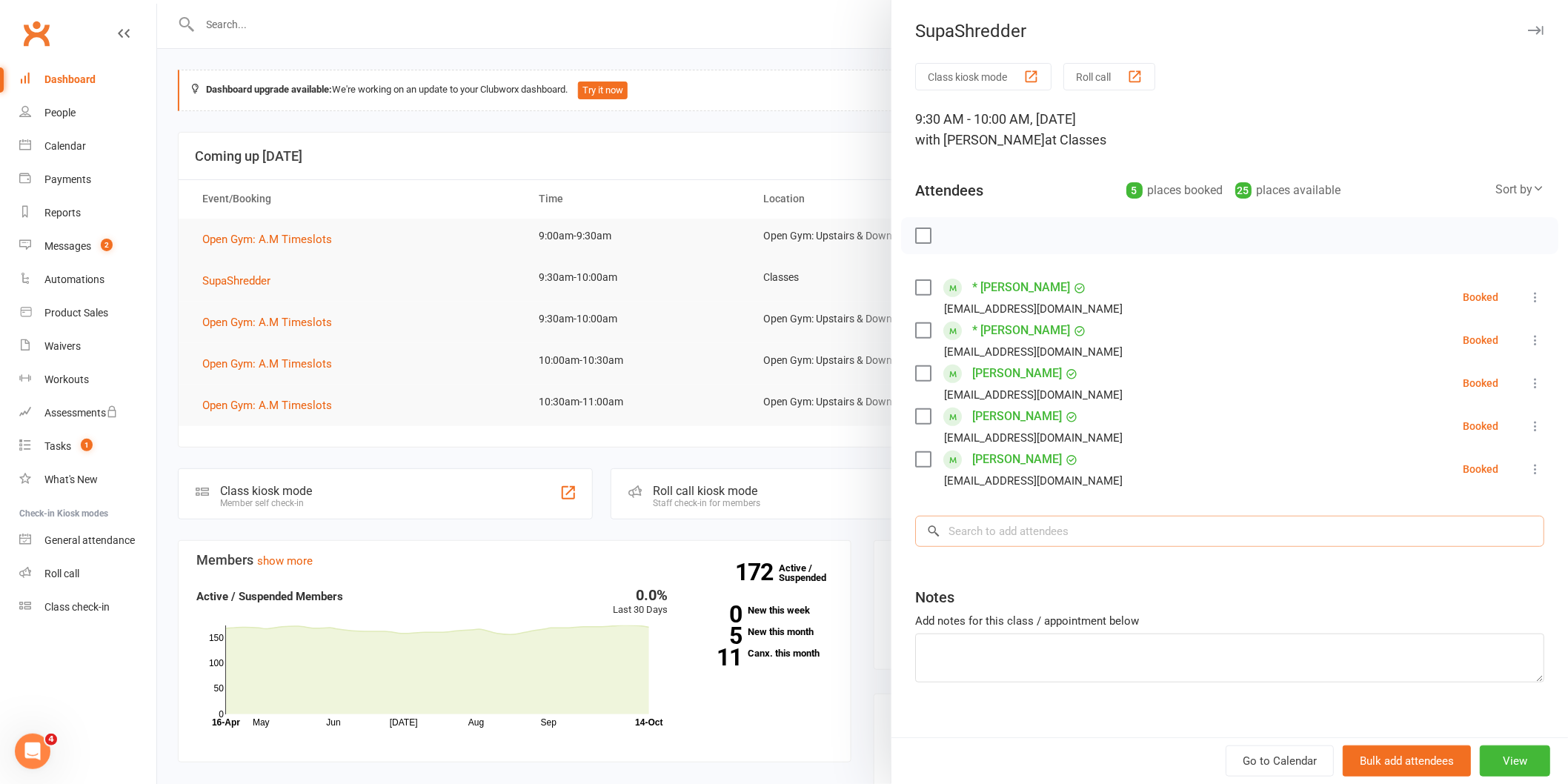
click at [968, 530] on input "search" at bounding box center [1229, 531] width 629 height 31
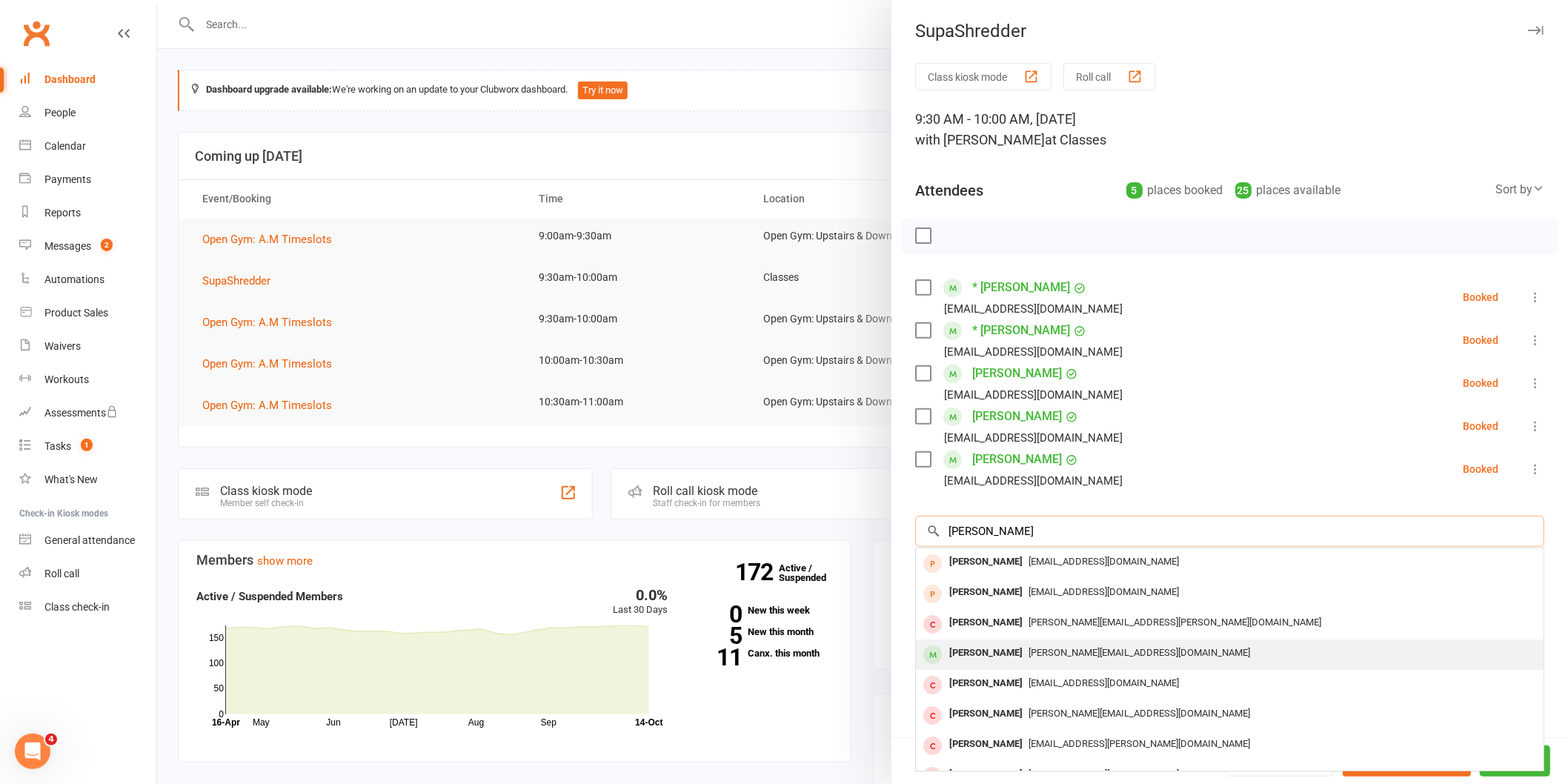
type input "[PERSON_NAME]"
click at [1091, 651] on span "[PERSON_NAME][EMAIL_ADDRESS][DOMAIN_NAME]" at bounding box center [1138, 653] width 222 height 11
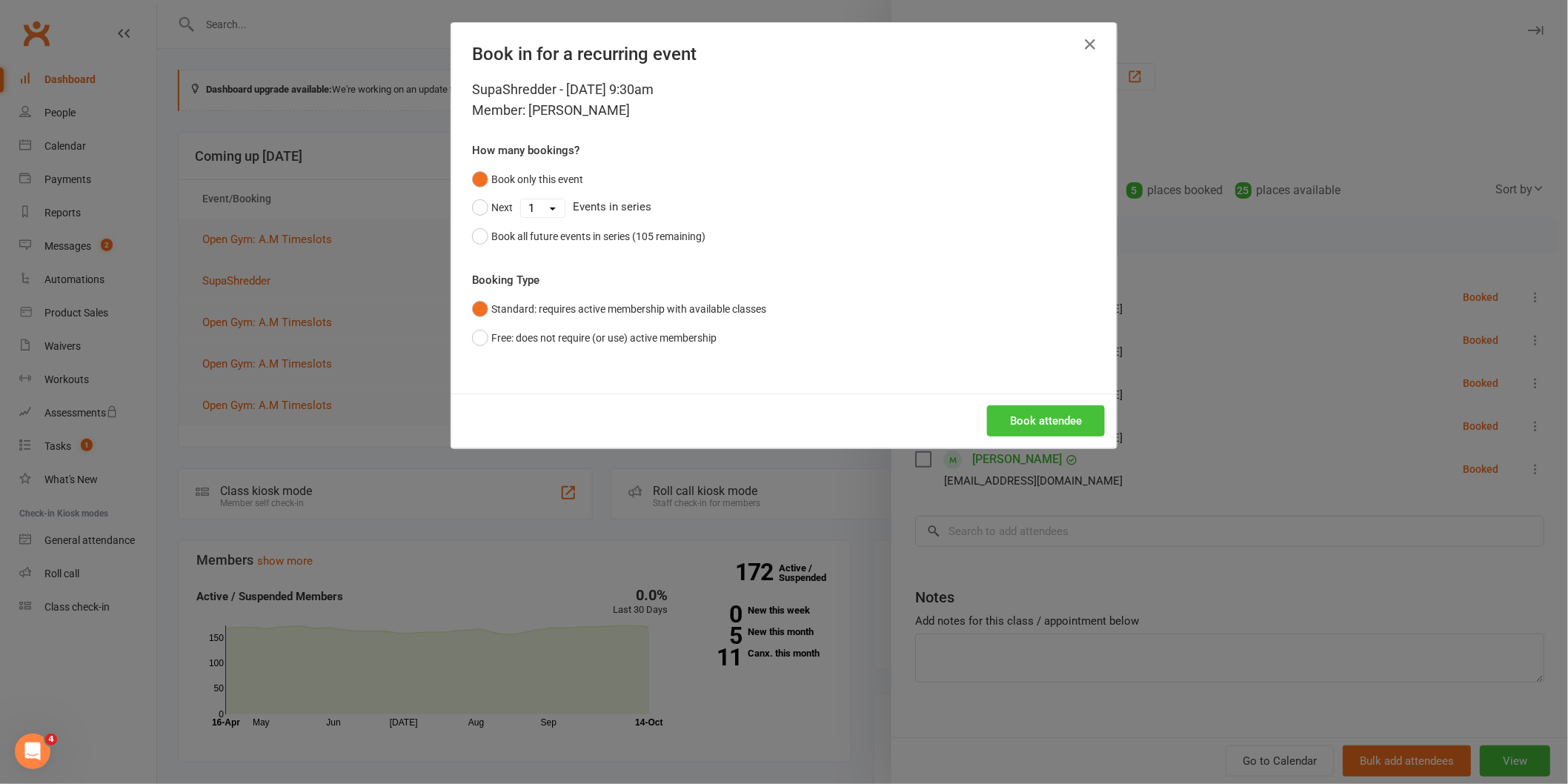
click at [991, 418] on button "Book attendee" at bounding box center [1045, 421] width 118 height 31
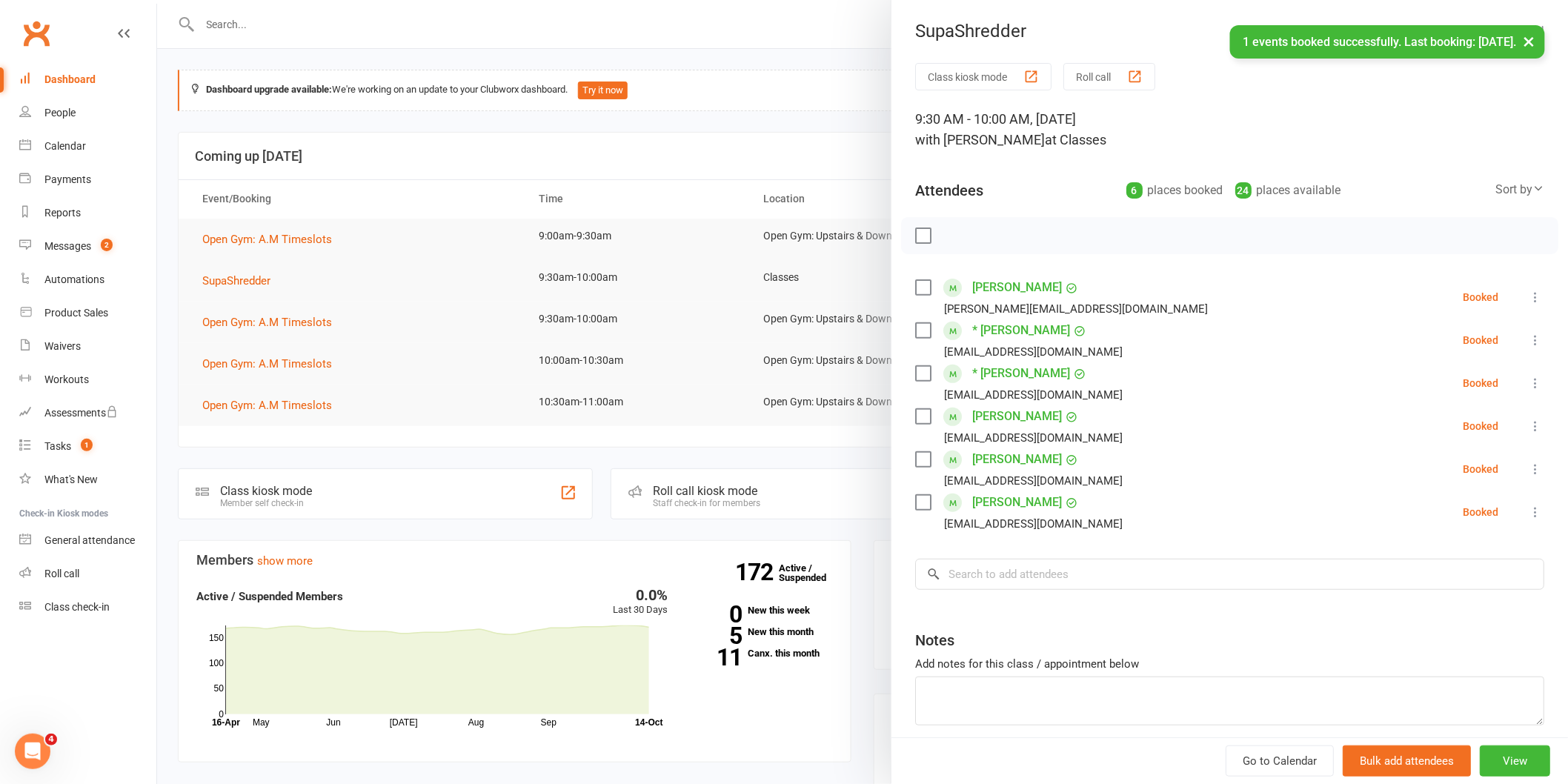
click at [831, 455] on div at bounding box center [863, 392] width 1411 height 784
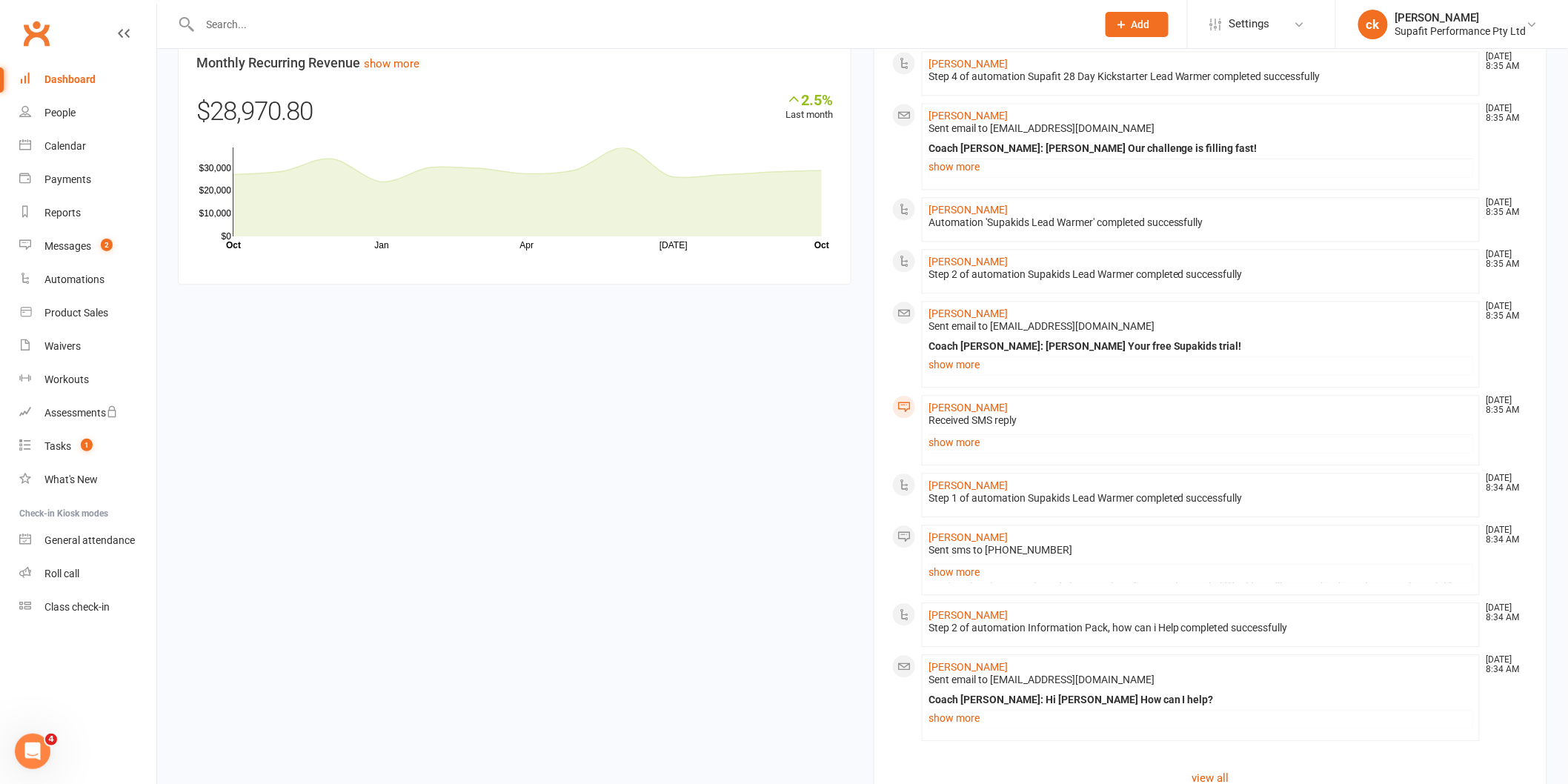
scroll to position [1347, 0]
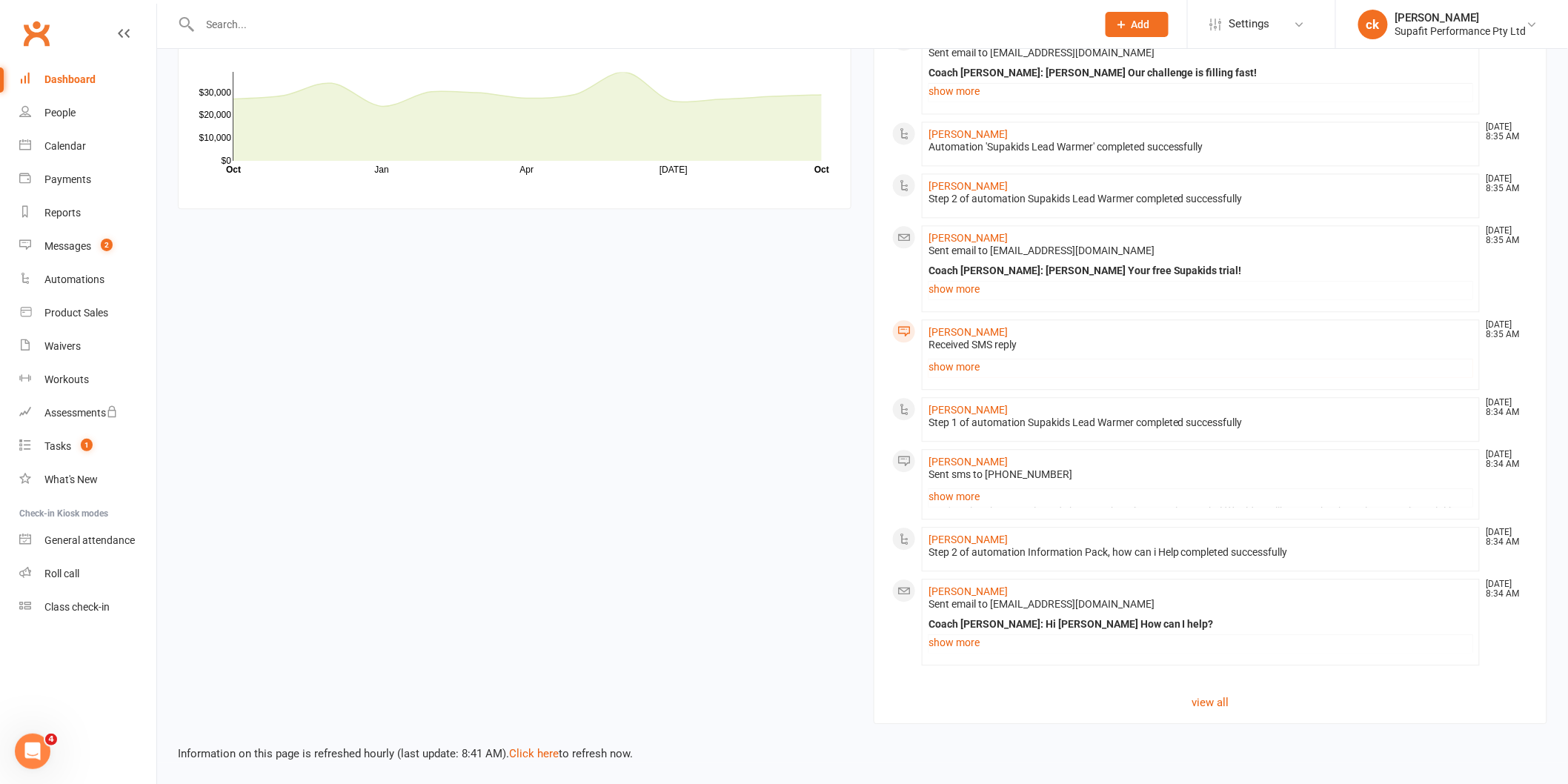
click at [948, 352] on li "[PERSON_NAME] [DATE] 8:35 AM Received SMS reply Yes pls...thanks Cam show more" at bounding box center [1200, 354] width 558 height 70
click at [943, 361] on link "show more" at bounding box center [1200, 367] width 545 height 21
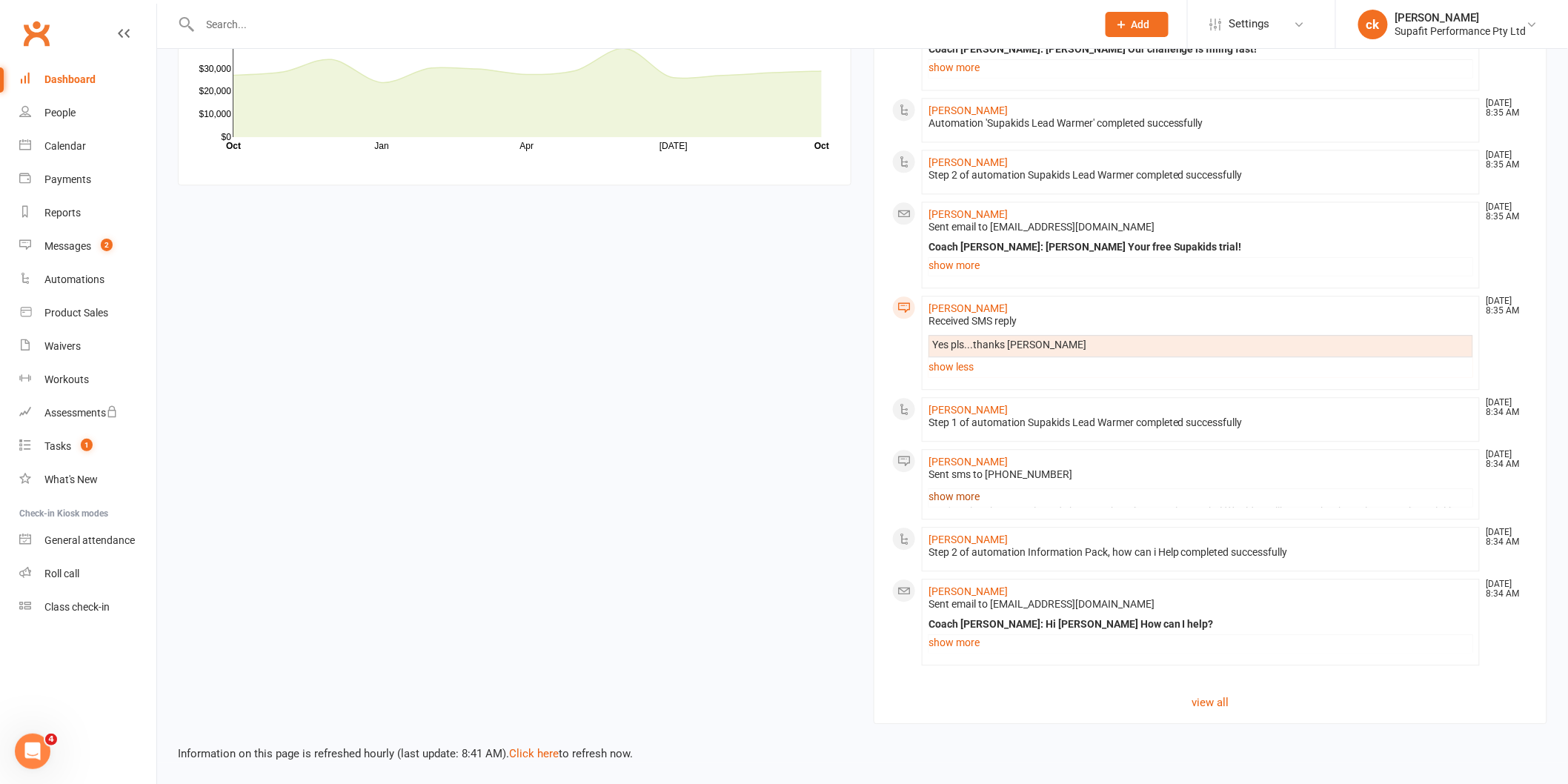
click at [946, 507] on link "show more" at bounding box center [1200, 496] width 545 height 21
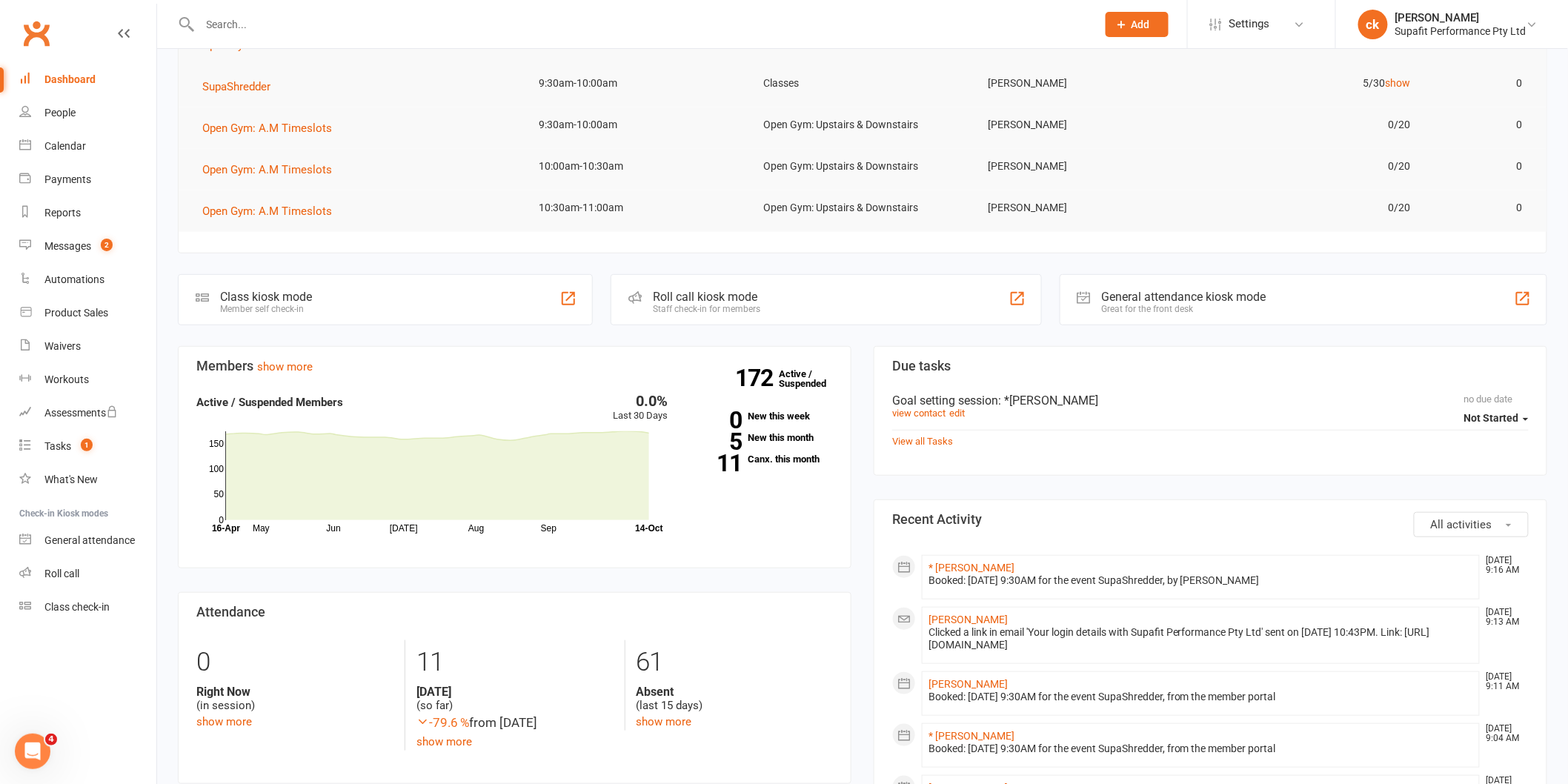
scroll to position [0, 0]
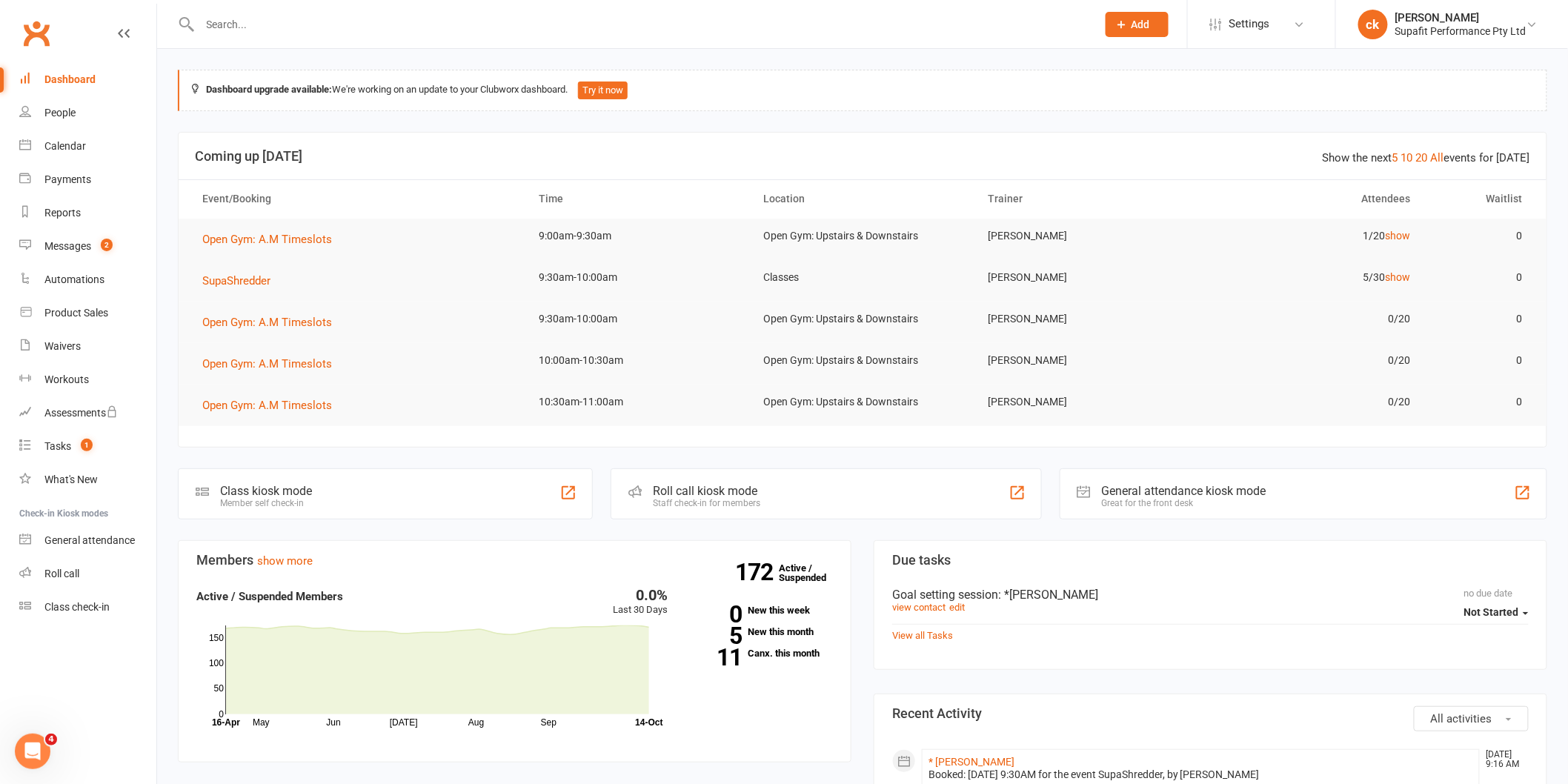
click at [61, 70] on link "Dashboard" at bounding box center [87, 79] width 137 height 33
